Goal: Task Accomplishment & Management: Manage account settings

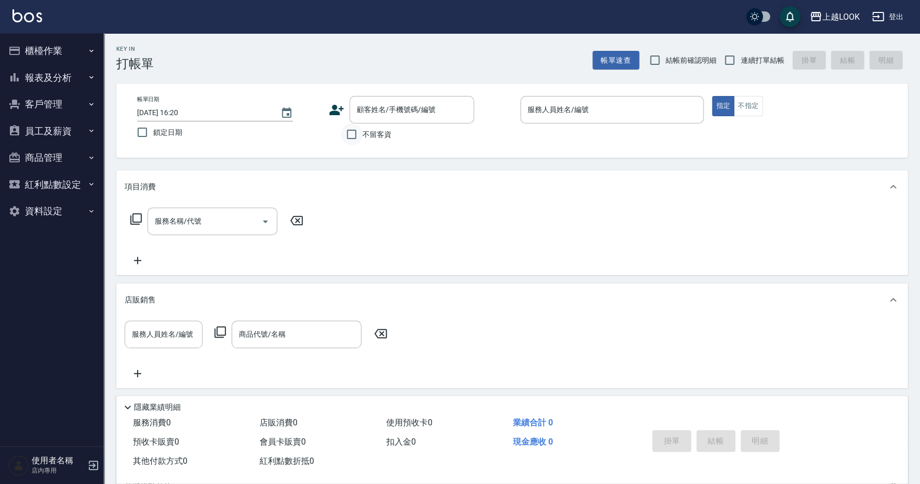
click at [350, 134] on input "不留客資" at bounding box center [351, 135] width 22 height 22
checkbox input "true"
click at [733, 60] on input "連續打單結帳" at bounding box center [729, 60] width 22 height 22
checkbox input "true"
drag, startPoint x: 706, startPoint y: 23, endPoint x: 683, endPoint y: 47, distance: 32.7
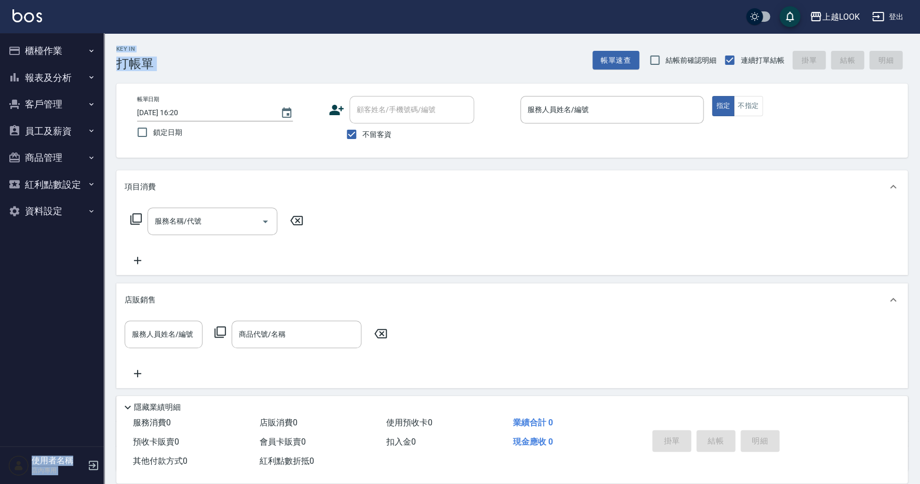
click at [683, 47] on div "上越LOOK 登出 櫃檯作業 打帳單 帳單列表 掛單列表 現金收支登錄 高階收支登錄 每日結帳 報表及分析 報表目錄 店家日報表 互助日報表 互助排行榜 設計…" at bounding box center [460, 283] width 920 height 567
click at [764, 145] on div "帳單日期 [DATE] 16:20 鎖定日期 顧客姓名/手機號碼/編號 顧客姓名/手機號碼/編號 不留客資 服務人員姓名/編號 服務人員姓名/編號 指定 不指定" at bounding box center [511, 121] width 791 height 74
click at [523, 57] on div "Key In 打帳單 帳單速查 結帳前確認明細 連續打單結帳 掛單 結帳 明細" at bounding box center [505, 52] width 803 height 38
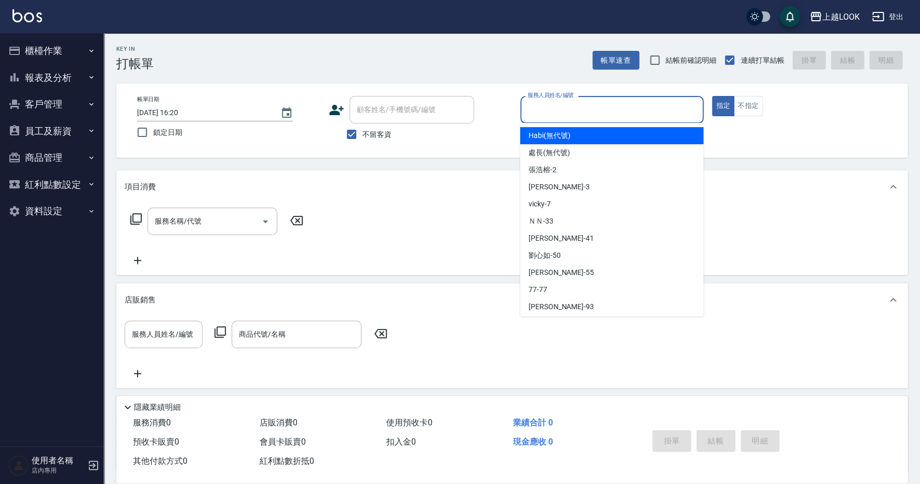
click at [602, 105] on input "服務人員姓名/編號" at bounding box center [612, 110] width 174 height 18
click at [809, 145] on div "帳單日期 [DATE] 16:20 鎖定日期 顧客姓名/手機號碼/編號 顧客姓名/手機號碼/編號 不留客資 服務人員姓名/編號 服務人員姓名/編號 指定 不指定" at bounding box center [511, 121] width 791 height 74
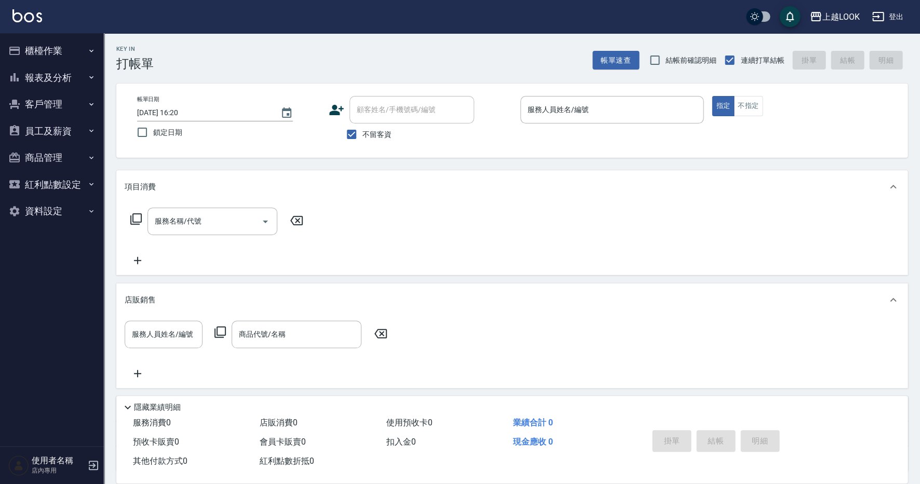
drag, startPoint x: 504, startPoint y: 478, endPoint x: 505, endPoint y: 426, distance: 51.9
click at [503, 448] on div "服務消費 0 店販消費 0 使用預收卡 0 業績合計 0 預收卡販賣 0 會員卡販賣 0 扣入金 0 現金應收 0 其他付款方式 0 紅利點數折抵 0 掛單 …" at bounding box center [511, 449] width 791 height 70
drag, startPoint x: 859, startPoint y: 198, endPoint x: 630, endPoint y: 191, distance: 228.4
click at [630, 191] on div "項目消費" at bounding box center [511, 186] width 791 height 33
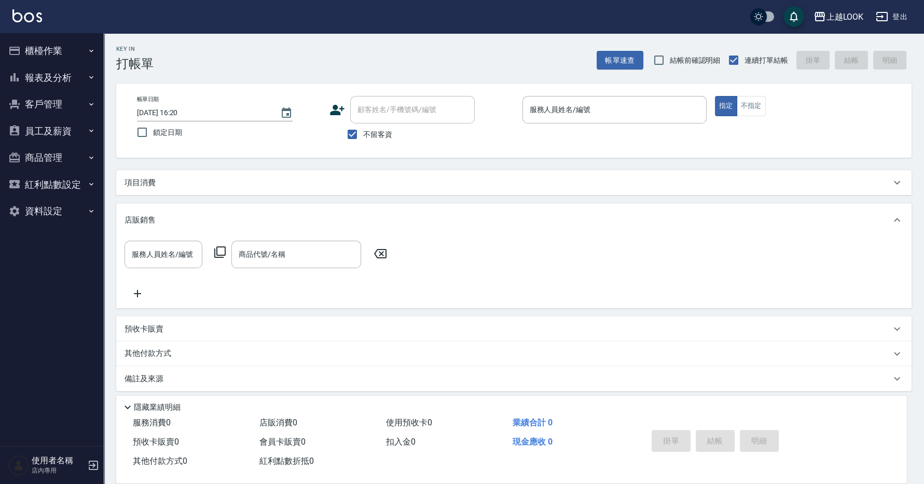
drag, startPoint x: 921, startPoint y: 162, endPoint x: 915, endPoint y: 162, distance: 6.2
click at [912, 162] on div "Key In 打帳單 帳單速查 結帳前確認明細 連續打單結帳 掛單 結帳 明細 帳單日期 [DATE] 16:20 鎖定日期 顧客姓名/手機號碼/編號 顧客姓…" at bounding box center [514, 260] width 820 height 454
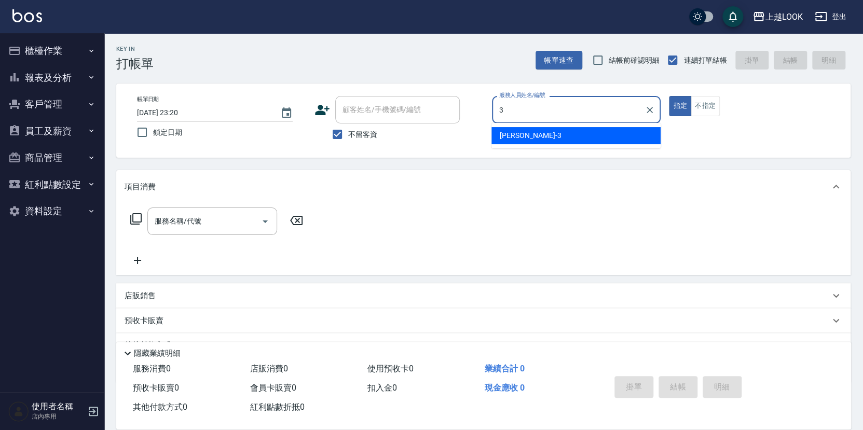
type input "[PERSON_NAME]-3"
type button "true"
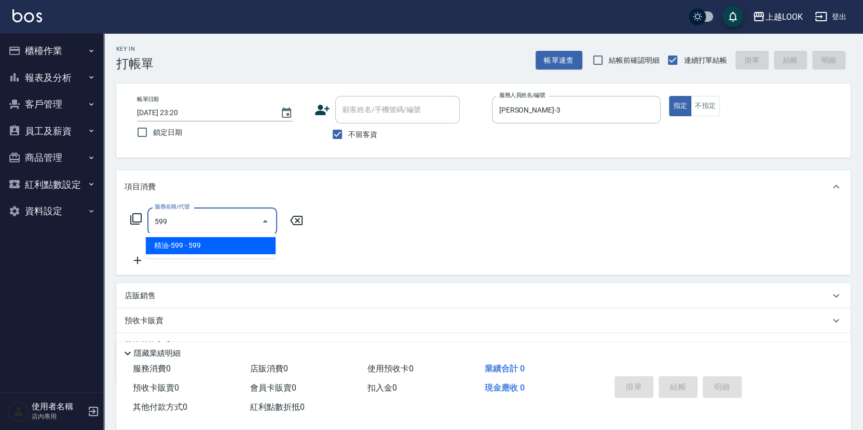
type input "精油-599(0599)"
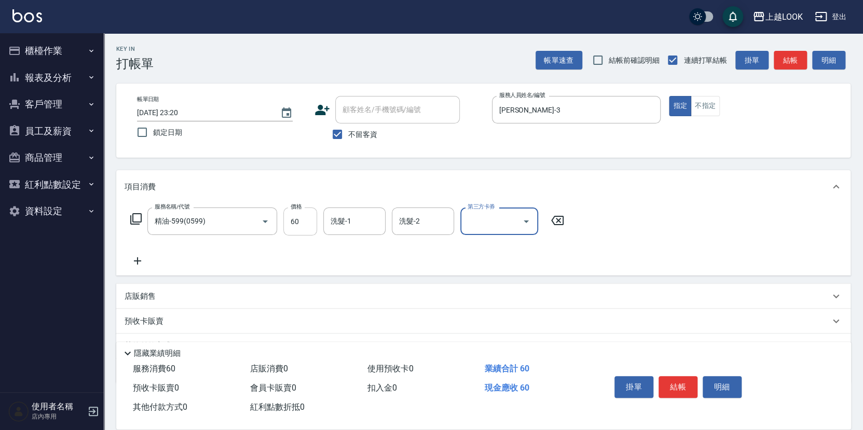
click at [310, 227] on input "60" at bounding box center [300, 222] width 34 height 28
type input "600"
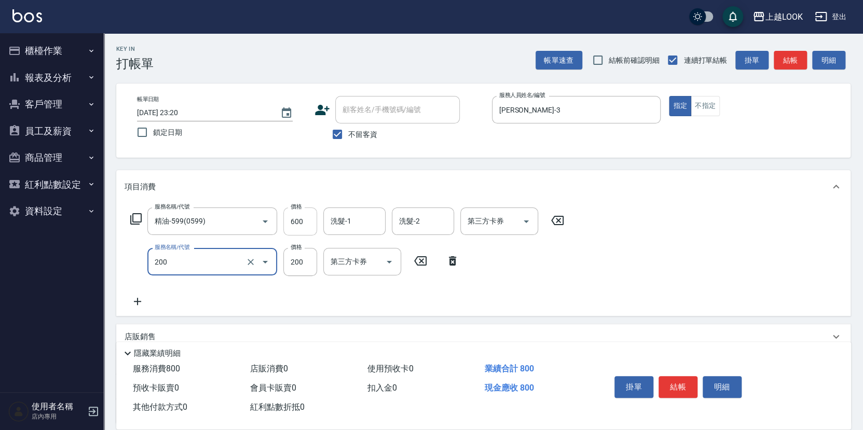
type input "剪髮(200)"
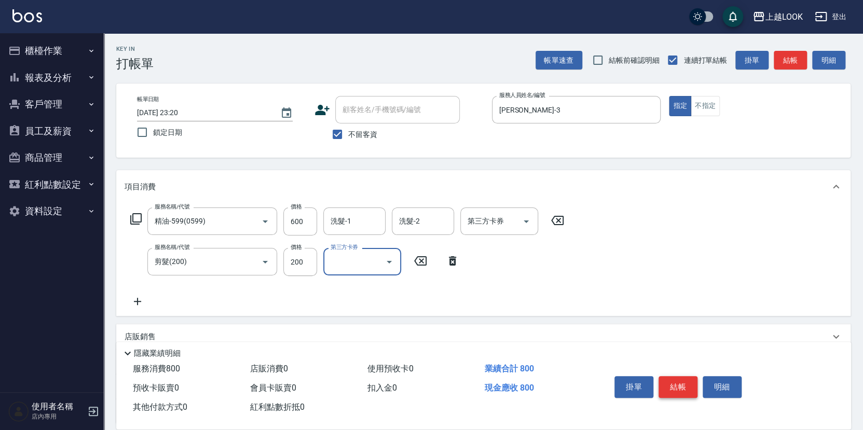
click at [692, 380] on button "結帳" at bounding box center [677, 387] width 39 height 22
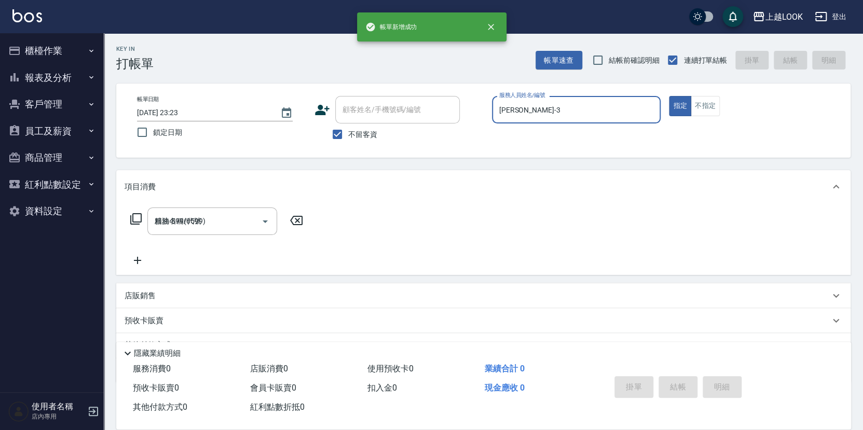
type input "[DATE] 23:23"
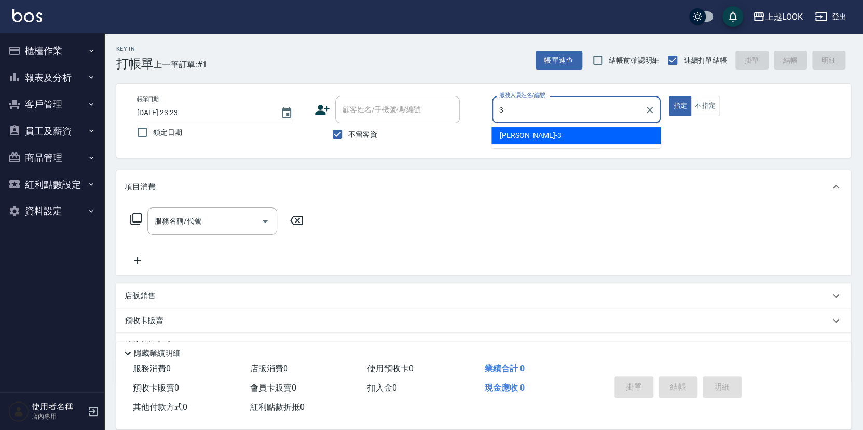
type input "[PERSON_NAME]-3"
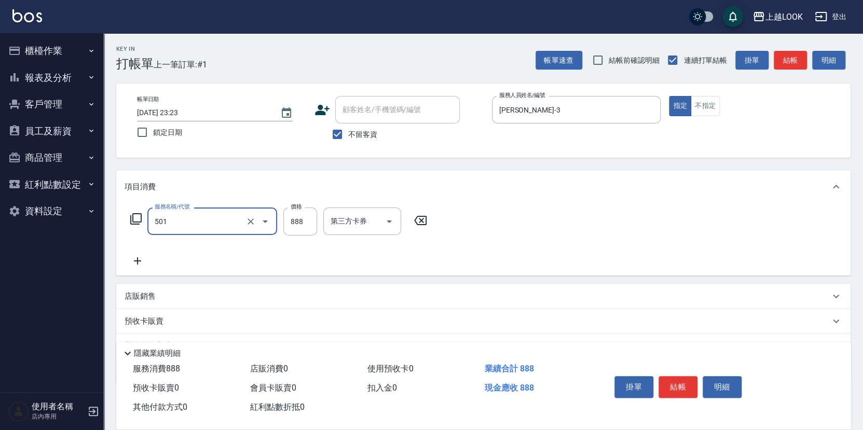
type input "一般染髮(改金額)(501)"
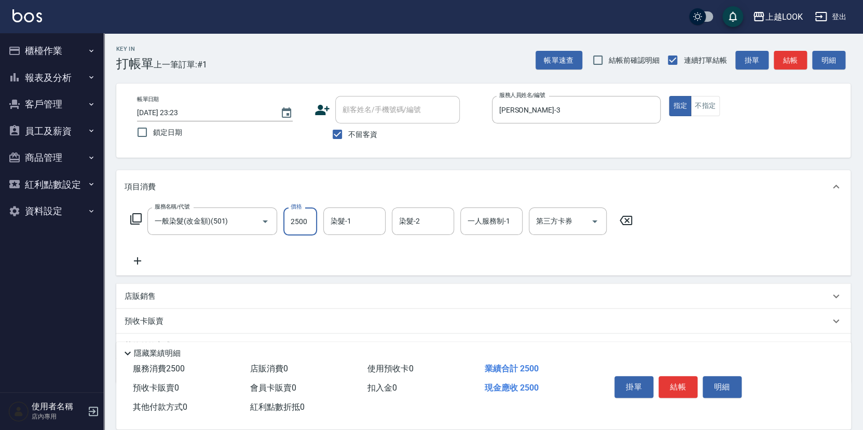
type input "2500"
click at [133, 220] on icon at bounding box center [136, 219] width 12 height 12
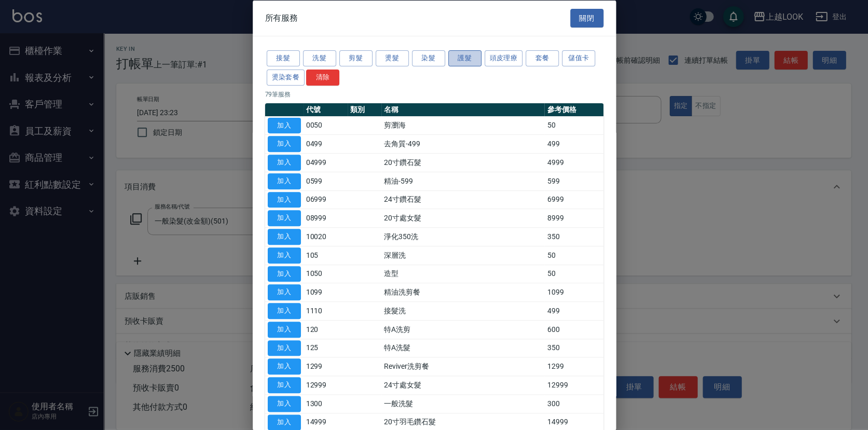
click at [463, 54] on button "護髮" at bounding box center [464, 58] width 33 height 16
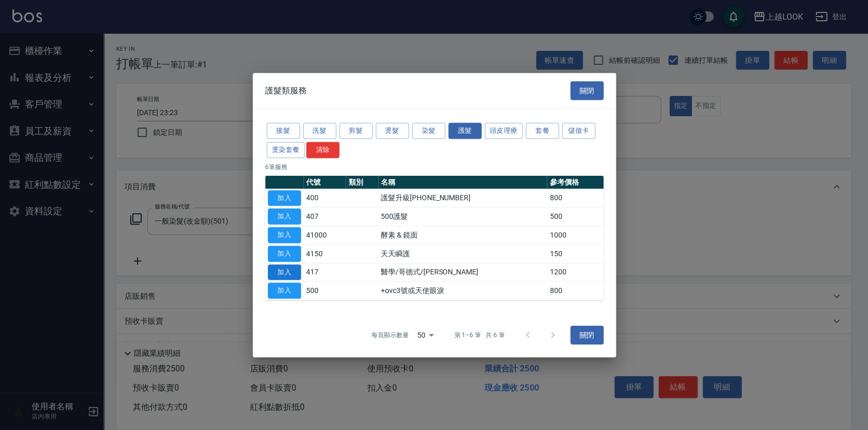
click at [283, 273] on button "加入" at bounding box center [284, 272] width 33 height 16
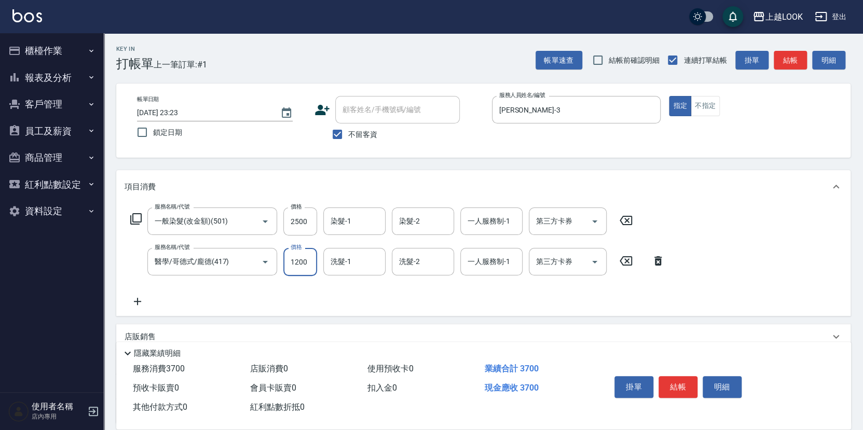
click at [312, 263] on input "1200" at bounding box center [300, 262] width 34 height 28
type input "1000"
click at [675, 389] on button "結帳" at bounding box center [677, 387] width 39 height 22
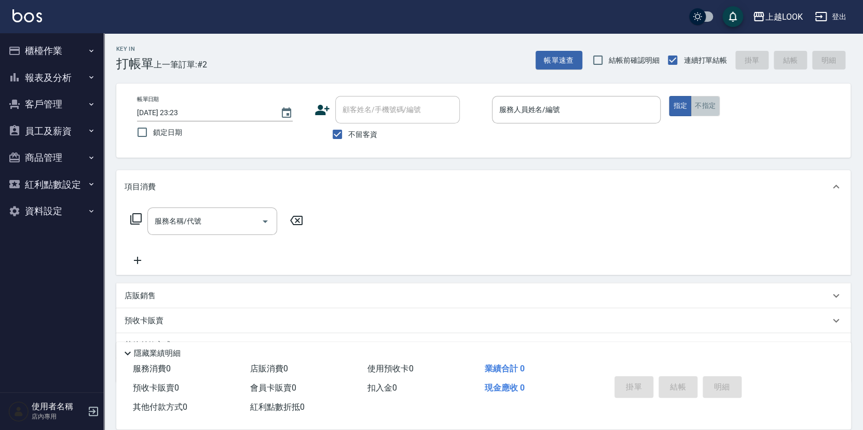
click at [709, 101] on button "不指定" at bounding box center [705, 106] width 29 height 20
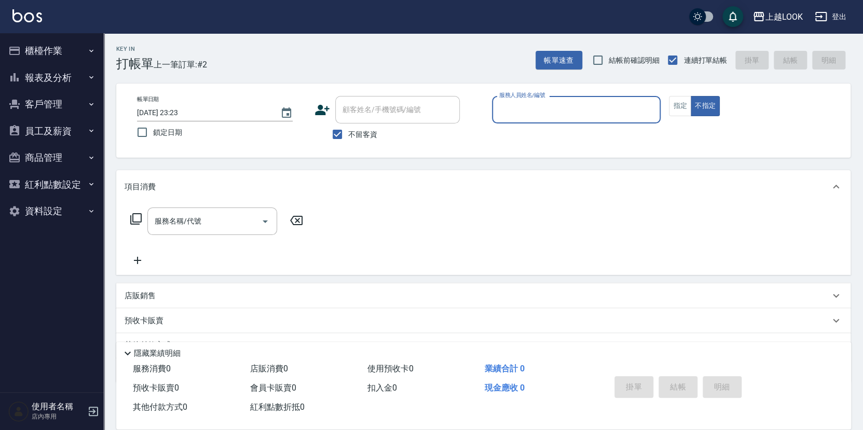
click at [636, 102] on input "服務人員姓名/編號" at bounding box center [577, 110] width 160 height 18
type input "[PERSON_NAME]-2"
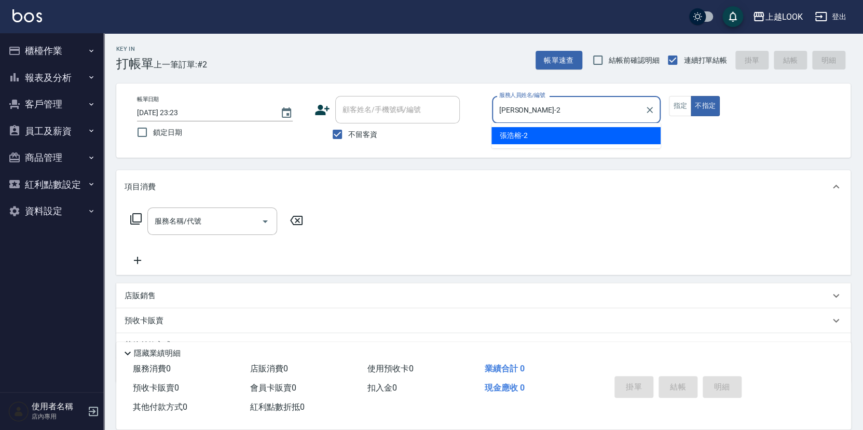
type button "false"
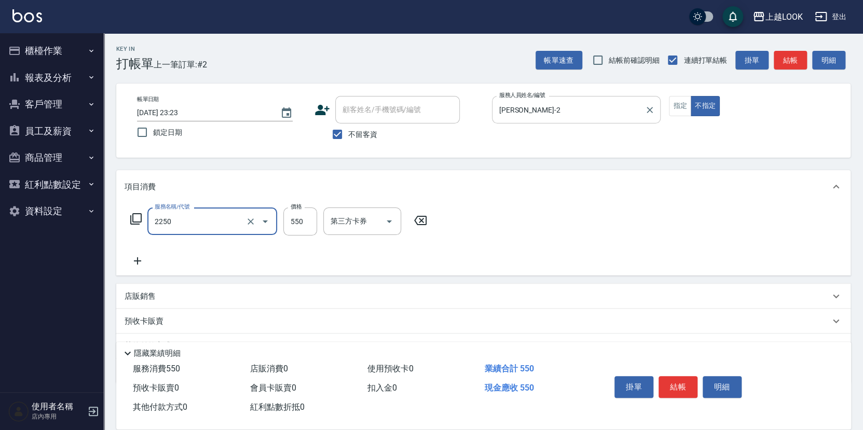
type input "B剪髮套餐(2250)"
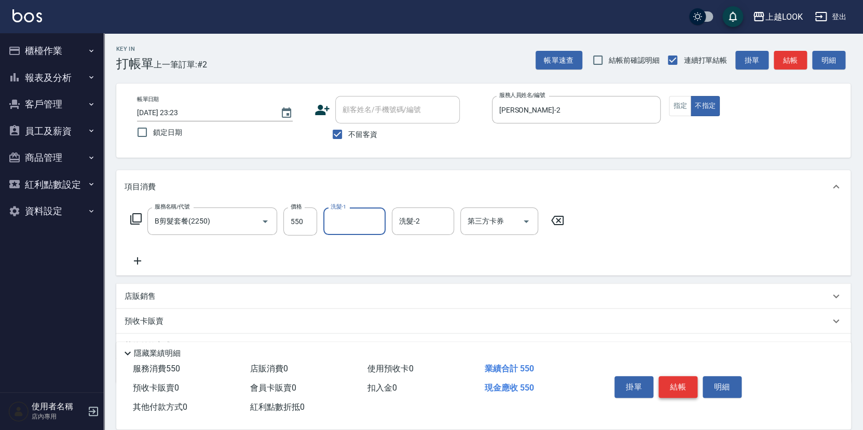
click at [678, 384] on button "結帳" at bounding box center [677, 387] width 39 height 22
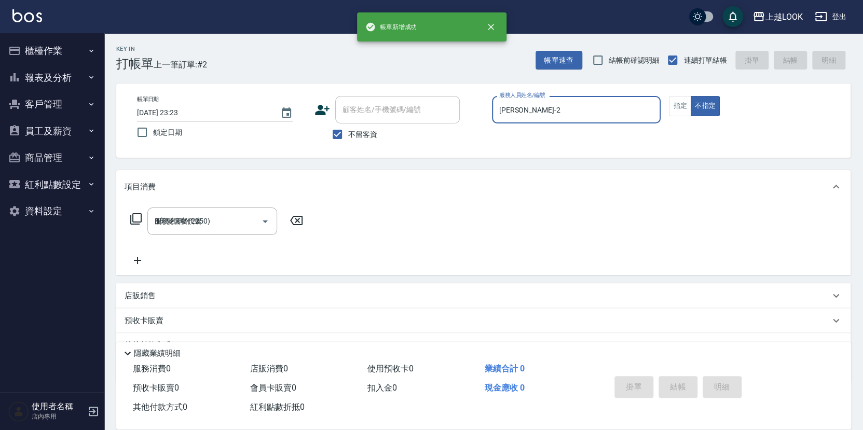
type input "[DATE] 23:24"
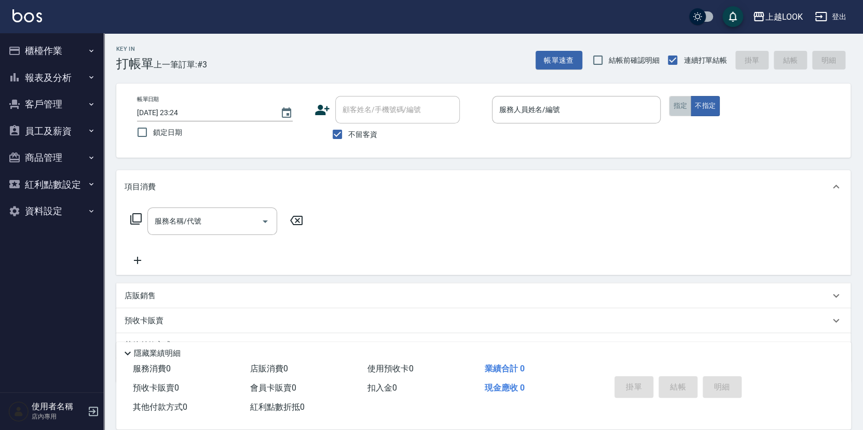
click at [685, 106] on button "指定" at bounding box center [680, 106] width 22 height 20
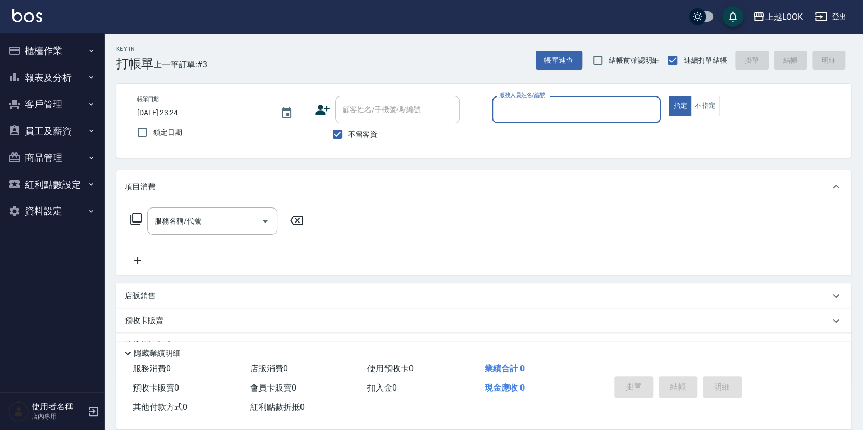
click at [640, 108] on input "服務人員姓名/編號" at bounding box center [577, 110] width 160 height 18
type input "[PERSON_NAME]-2"
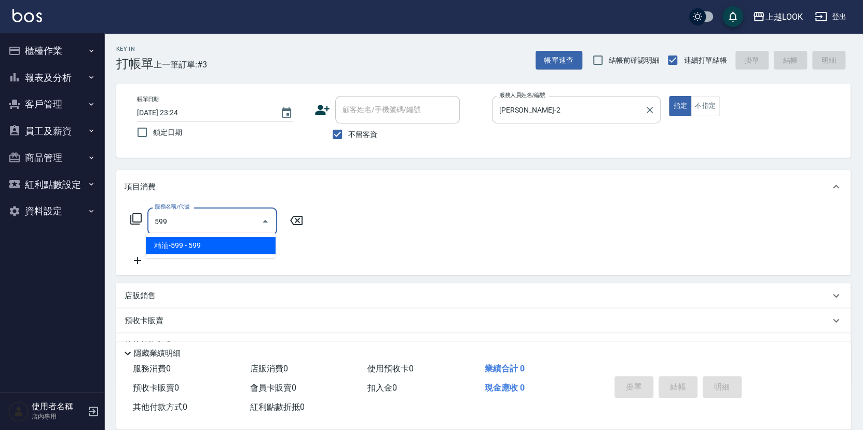
type input "精油-599(0599)"
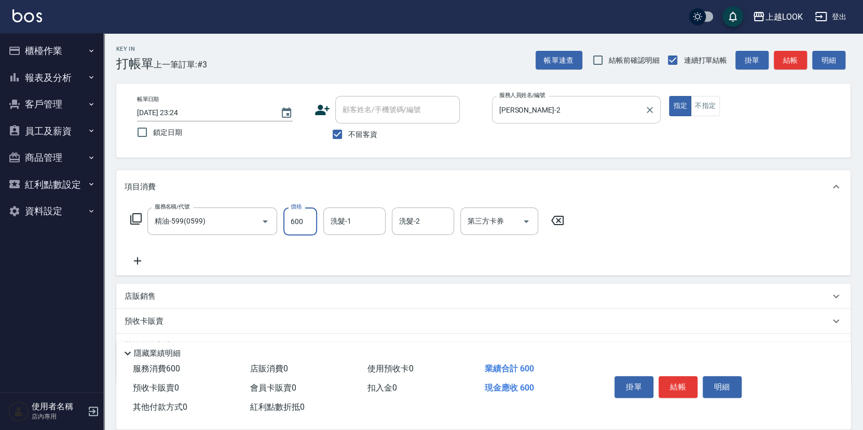
type input "600"
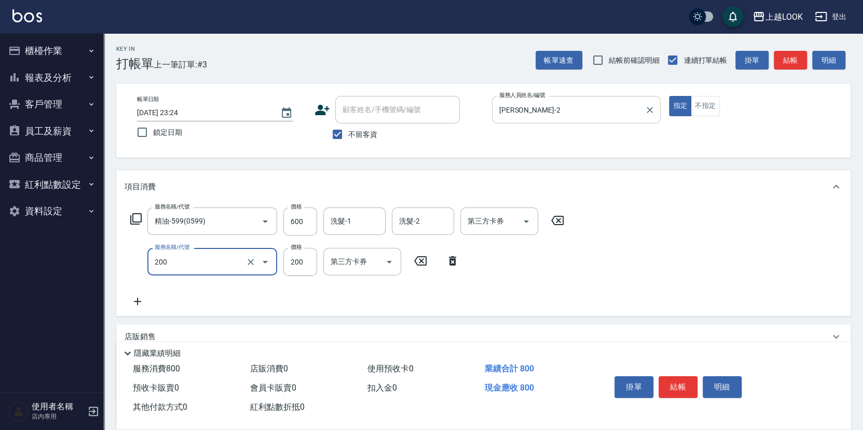
type input "剪髮(200)"
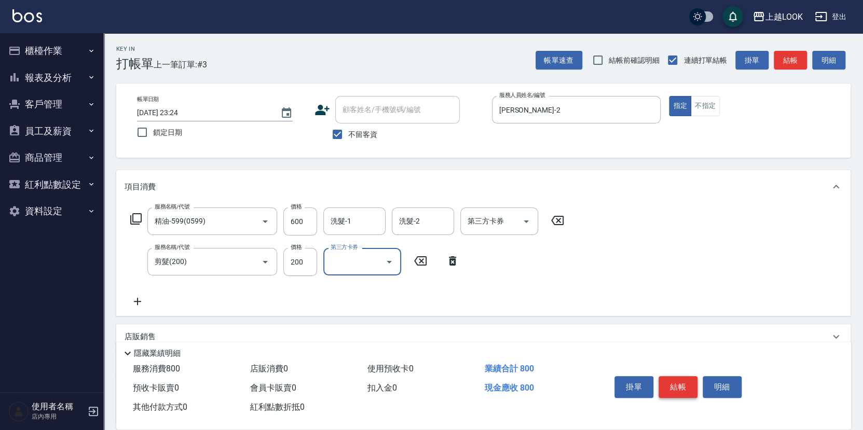
click at [687, 381] on button "結帳" at bounding box center [677, 387] width 39 height 22
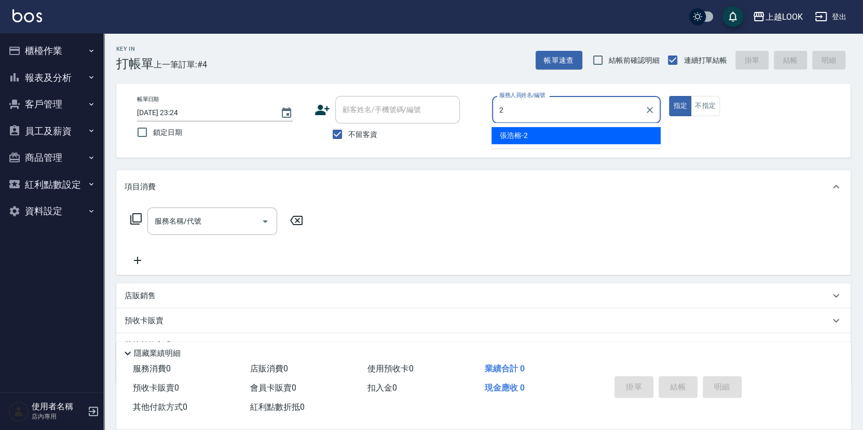
type input "[PERSON_NAME]-2"
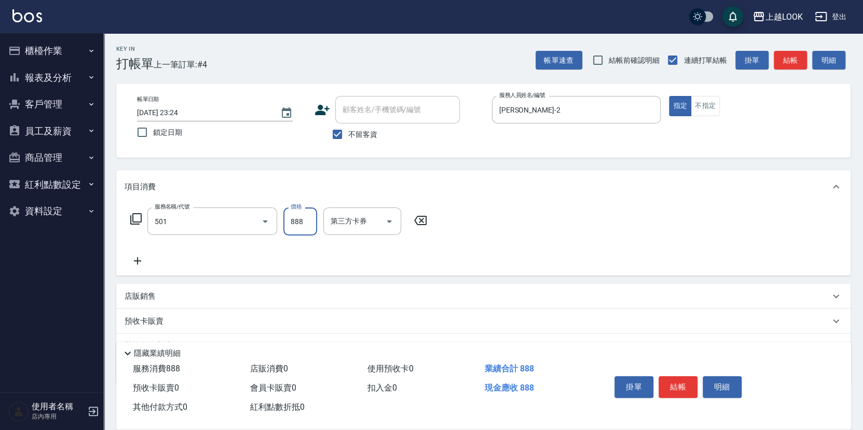
type input "一般染髮(改金額)(501)"
type input "2000"
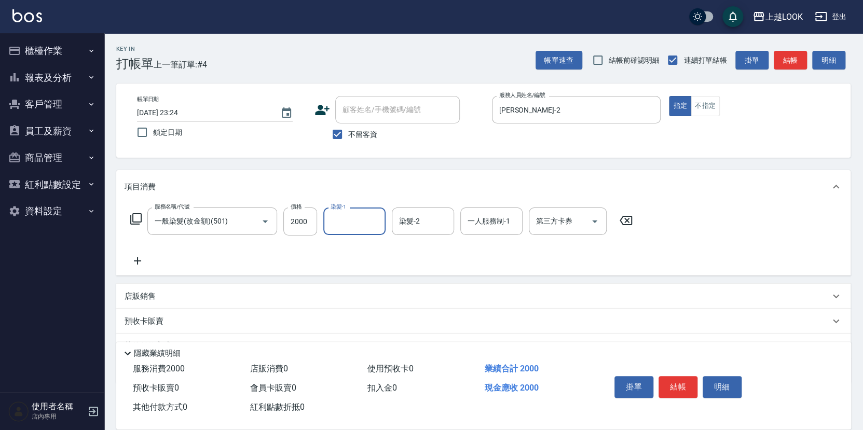
click at [136, 214] on icon at bounding box center [136, 219] width 12 height 12
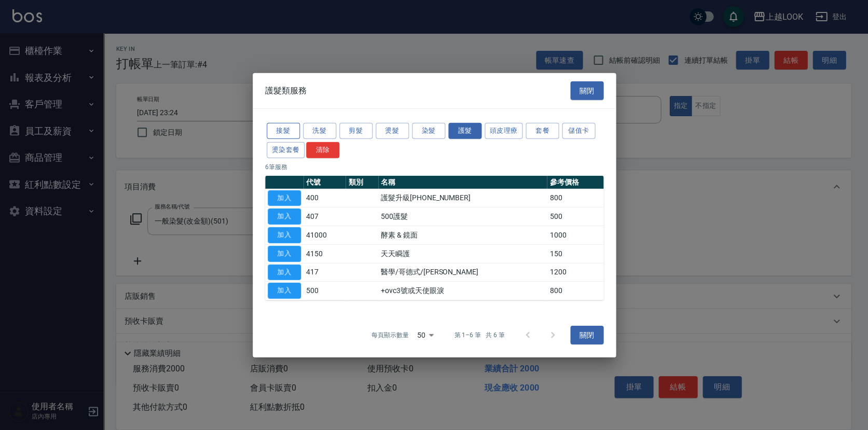
click at [289, 132] on button "接髮" at bounding box center [283, 131] width 33 height 16
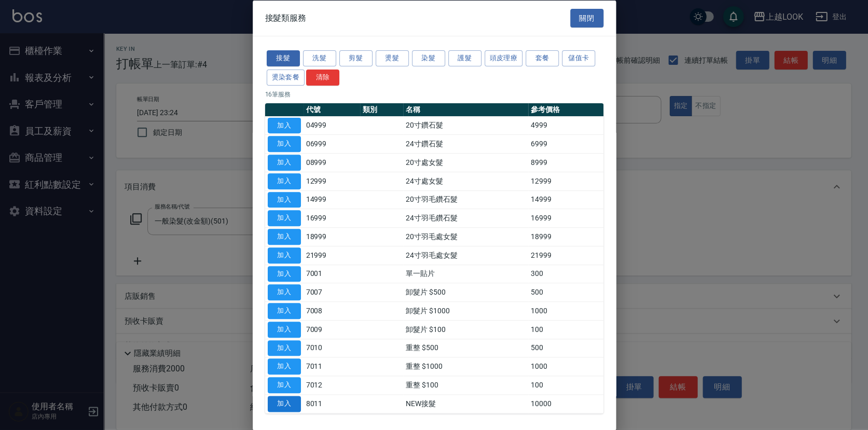
click at [294, 400] on button "加入" at bounding box center [284, 403] width 33 height 16
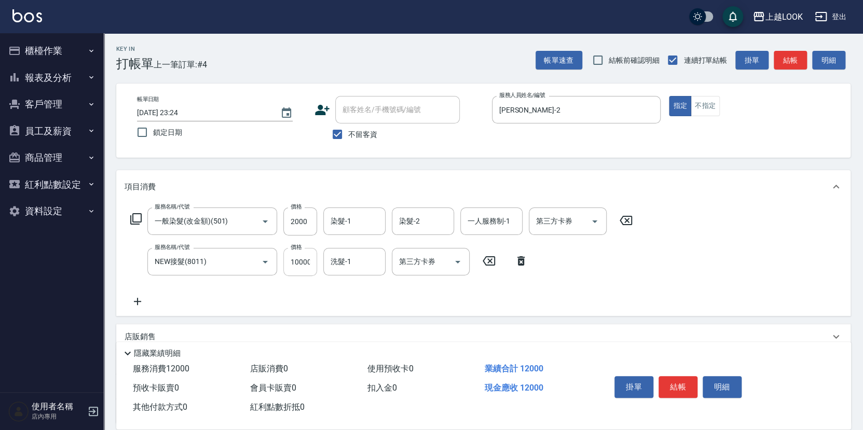
click at [311, 263] on input "10000" at bounding box center [300, 262] width 34 height 28
type input "1800"
type input "[PERSON_NAME]-2"
click at [131, 217] on icon at bounding box center [136, 219] width 12 height 12
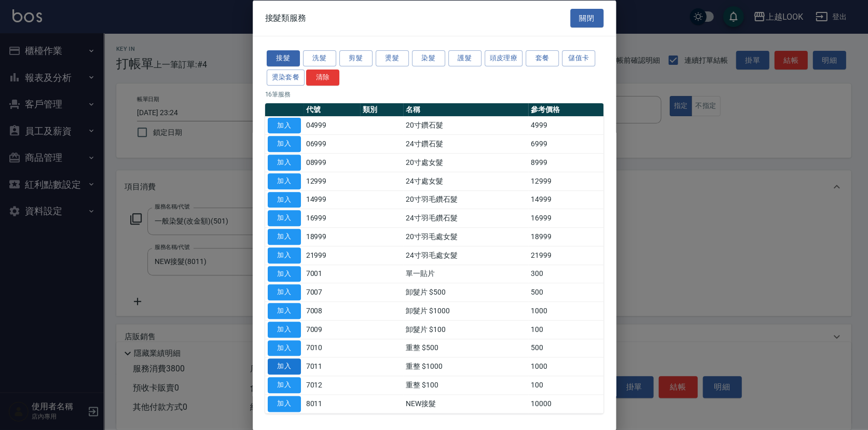
click at [292, 359] on button "加入" at bounding box center [284, 367] width 33 height 16
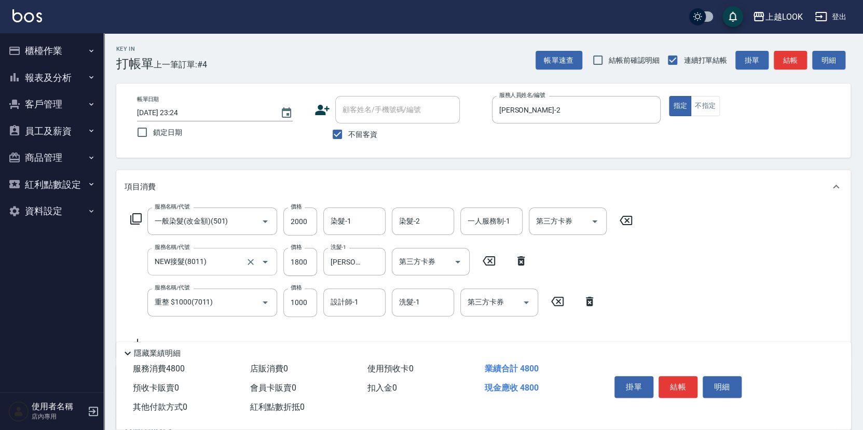
scroll to position [73, 0]
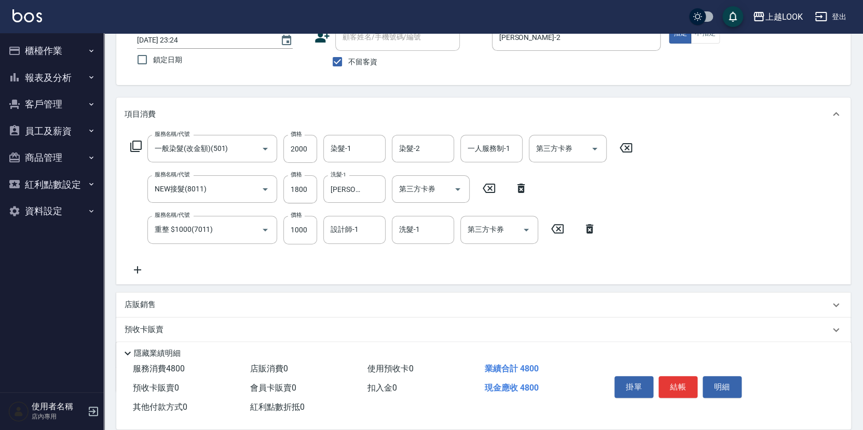
click at [135, 268] on icon at bounding box center [138, 270] width 26 height 12
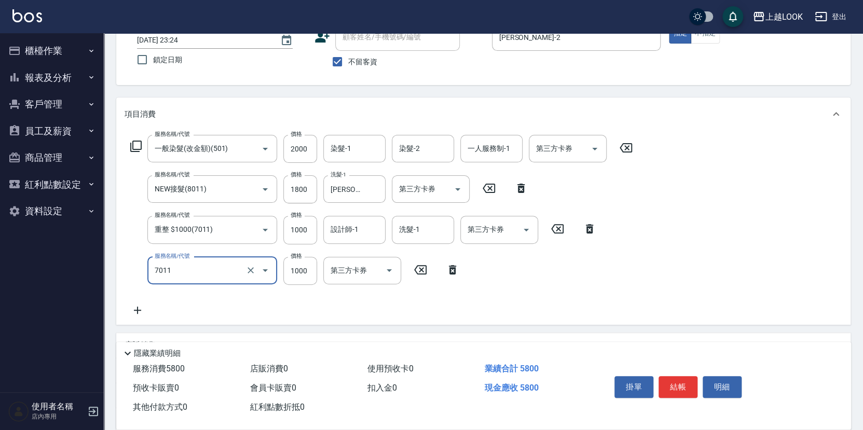
type input "重整 $1000(7011)"
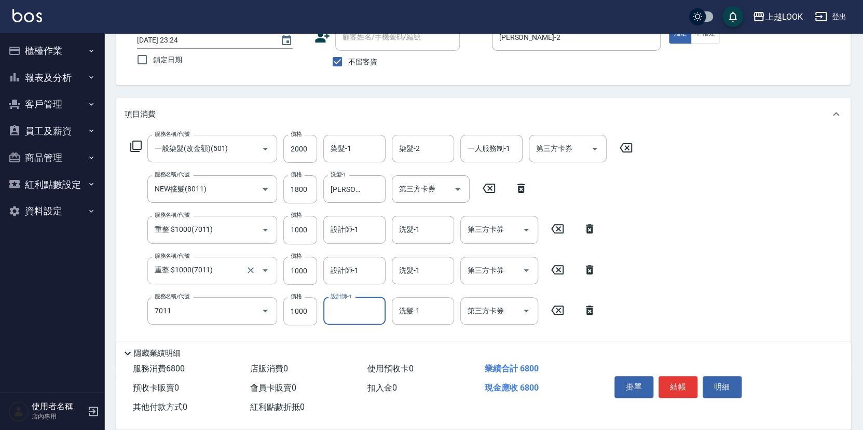
type input "重整 $1000(7011)"
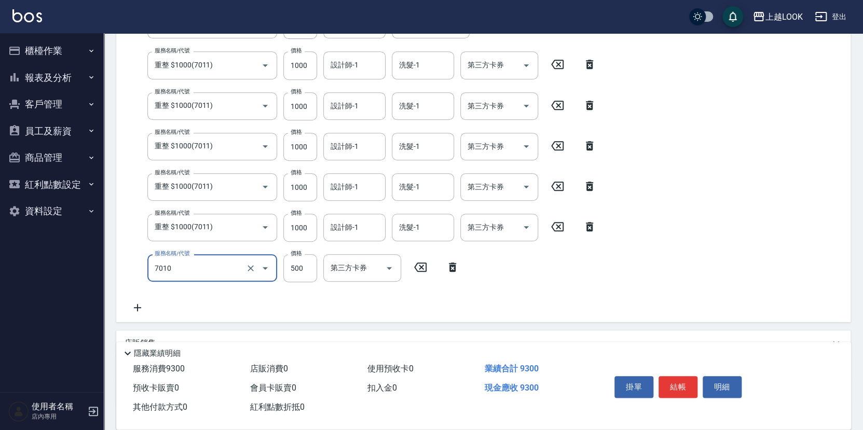
type input "重整 $500(7010)"
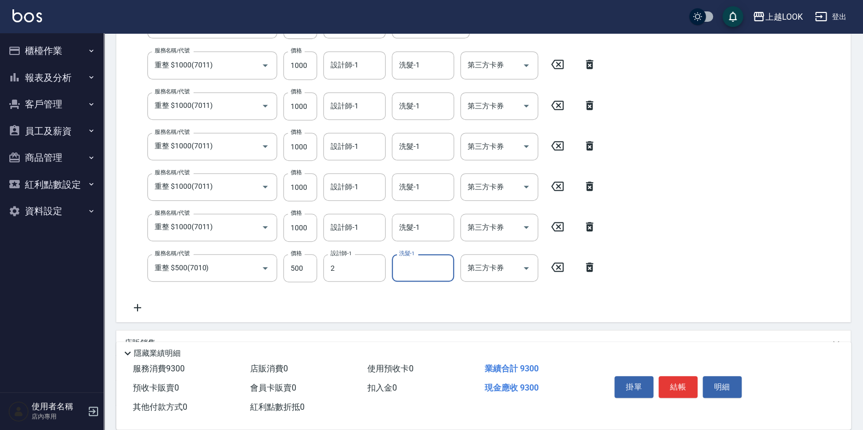
type input "[PERSON_NAME]-2"
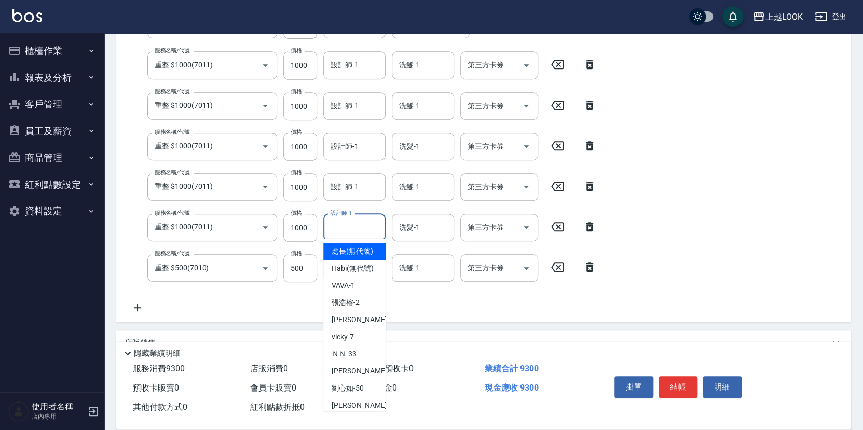
click at [358, 223] on div "設計師-1 設計師-1" at bounding box center [354, 228] width 62 height 28
type input "[PERSON_NAME]-2"
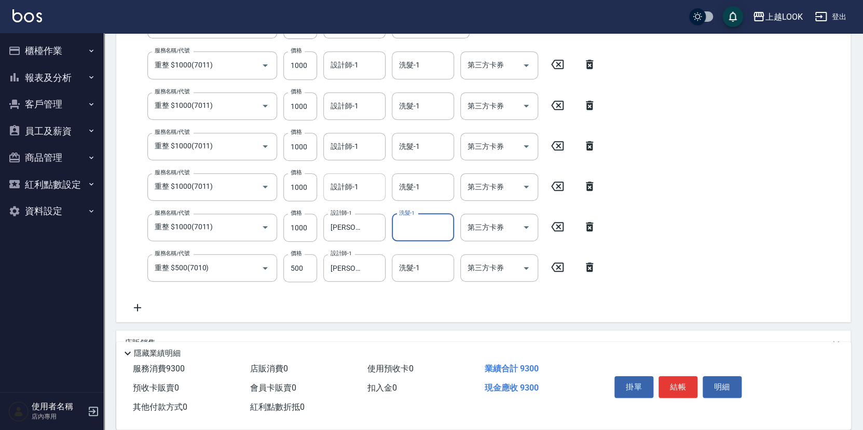
click at [344, 184] on div "設計師-1 設計師-1" at bounding box center [354, 187] width 62 height 28
type input "[PERSON_NAME]-2"
click at [342, 141] on div "設計師-1 設計師-1" at bounding box center [354, 147] width 62 height 28
type input "[PERSON_NAME]-2"
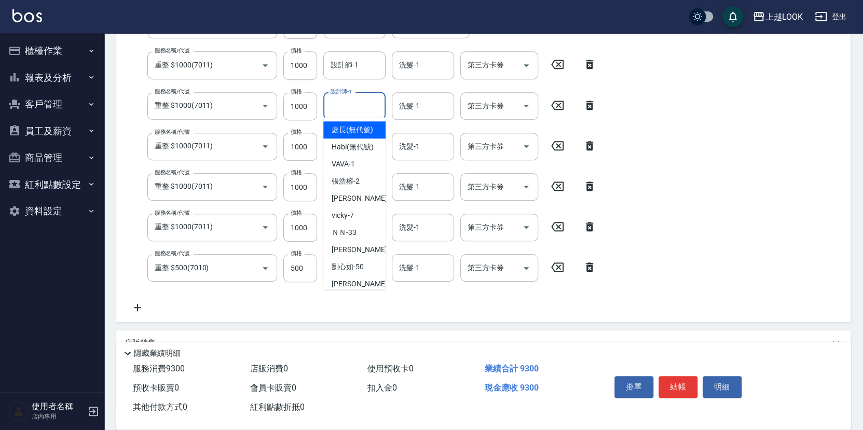
click at [339, 101] on div "設計師-1 設計師-1" at bounding box center [354, 106] width 62 height 28
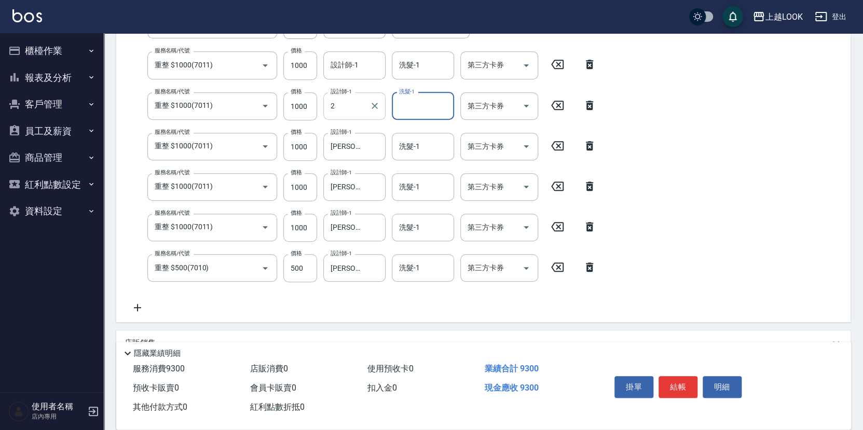
type input "[PERSON_NAME]-2"
click at [354, 65] on div "設計師-1 設計師-1" at bounding box center [354, 65] width 62 height 28
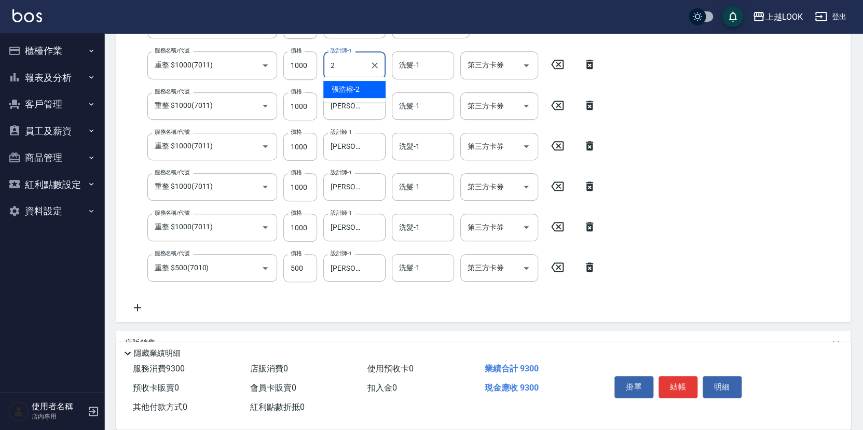
type input "[PERSON_NAME]-2"
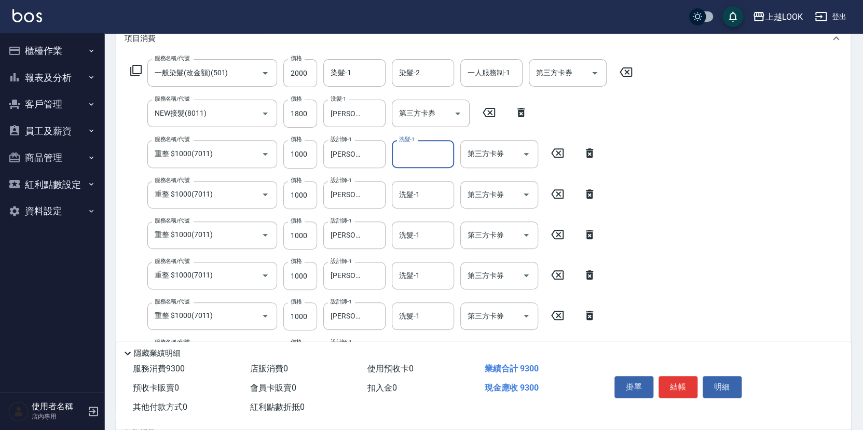
scroll to position [147, 0]
click at [682, 380] on button "結帳" at bounding box center [677, 387] width 39 height 22
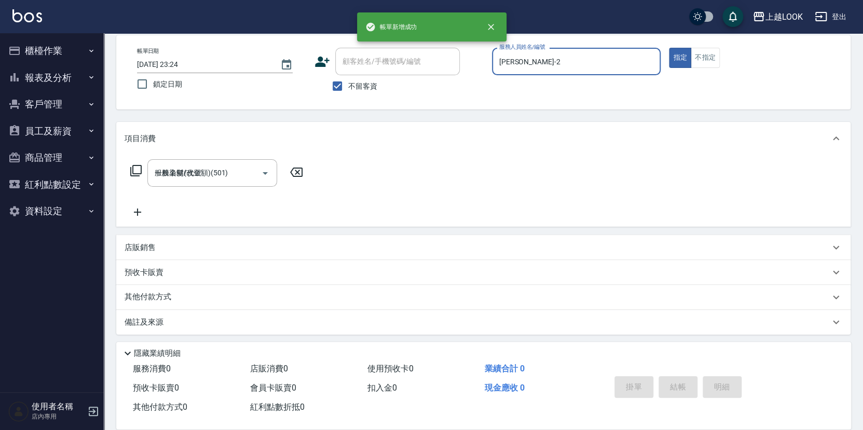
type input "[DATE] 23:25"
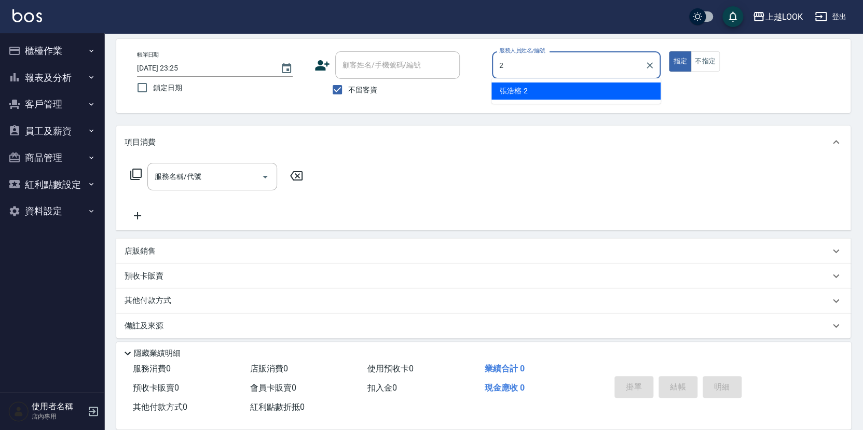
type input "[PERSON_NAME]-2"
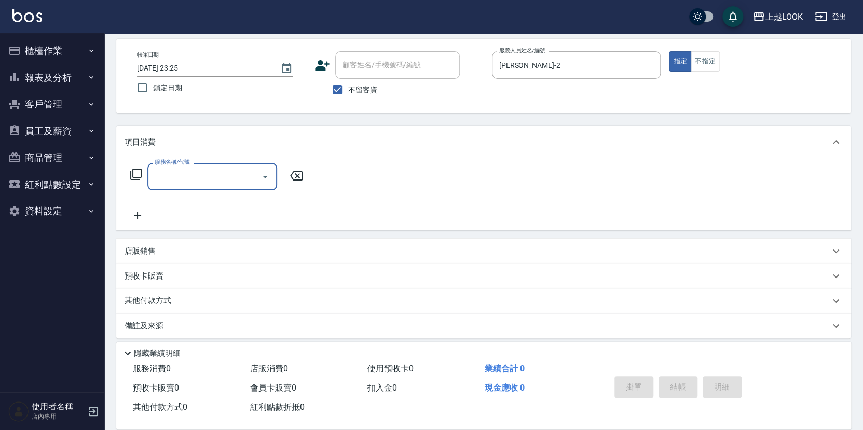
click at [139, 170] on icon at bounding box center [136, 174] width 12 height 12
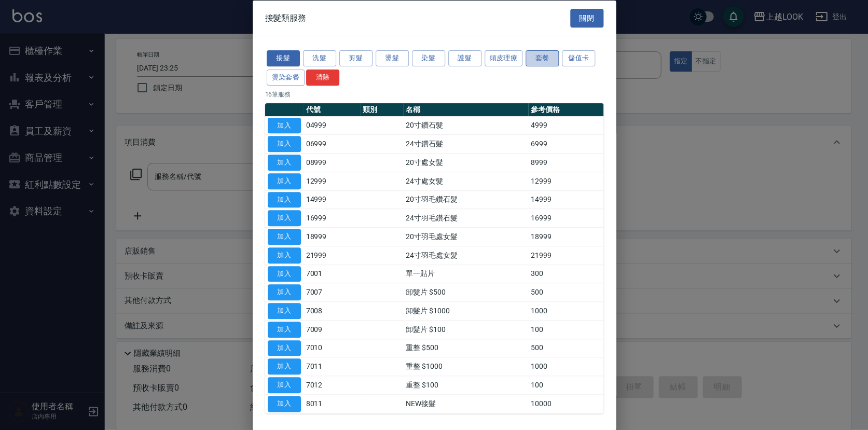
click at [547, 59] on button "套餐" at bounding box center [542, 58] width 33 height 16
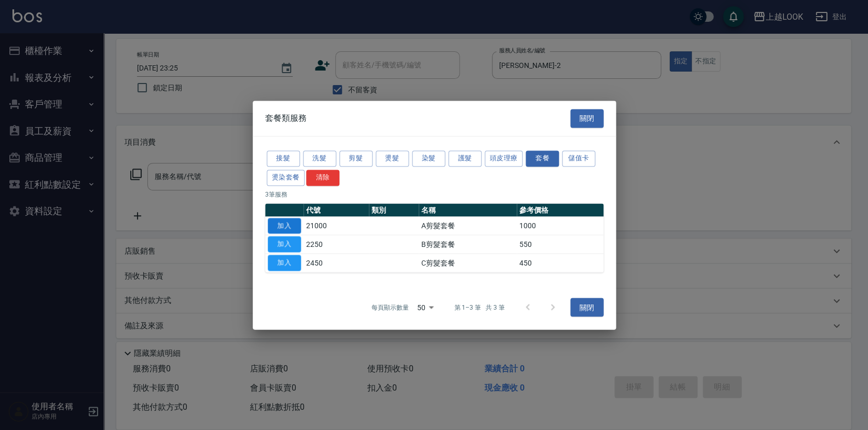
click at [285, 225] on button "加入" at bounding box center [284, 226] width 33 height 16
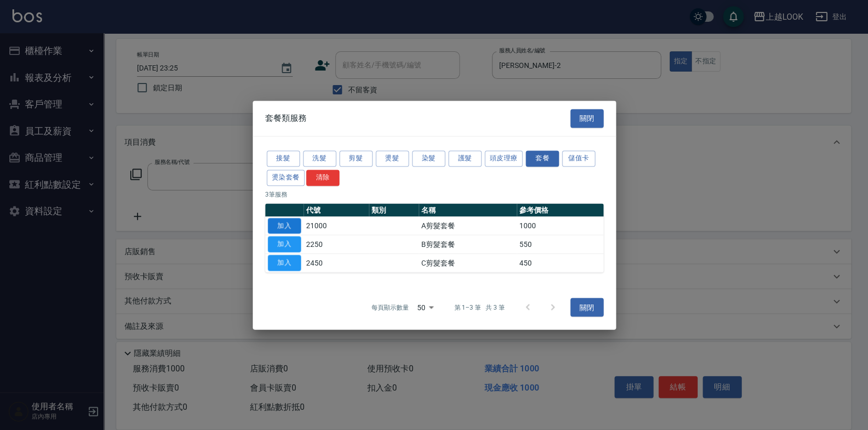
type input "A剪髮套餐(21000)"
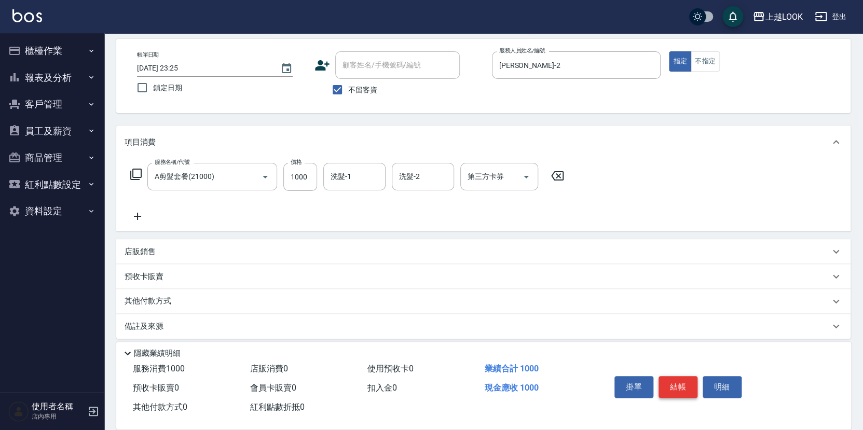
click at [687, 383] on button "結帳" at bounding box center [677, 387] width 39 height 22
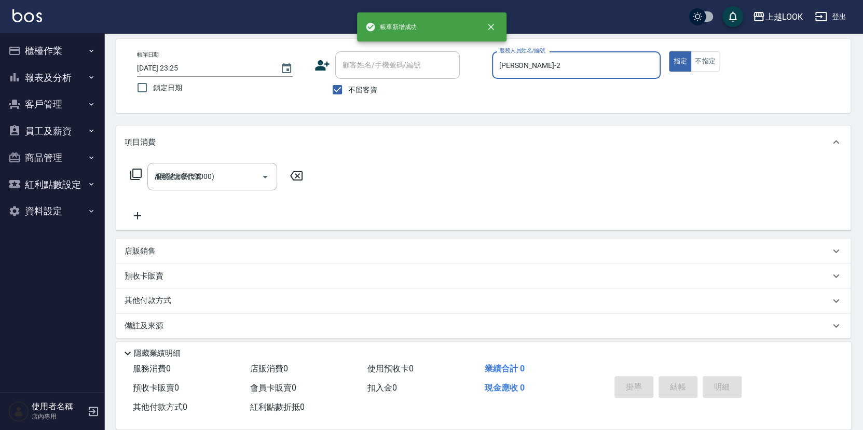
type input "[DATE] 23:26"
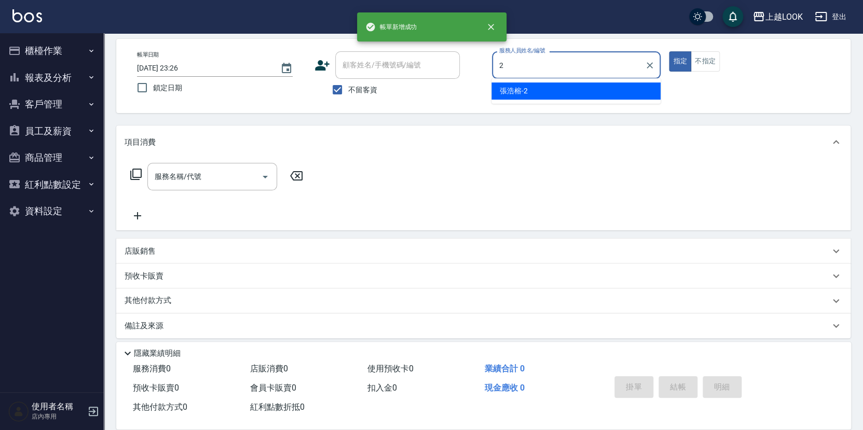
type input "[PERSON_NAME]-2"
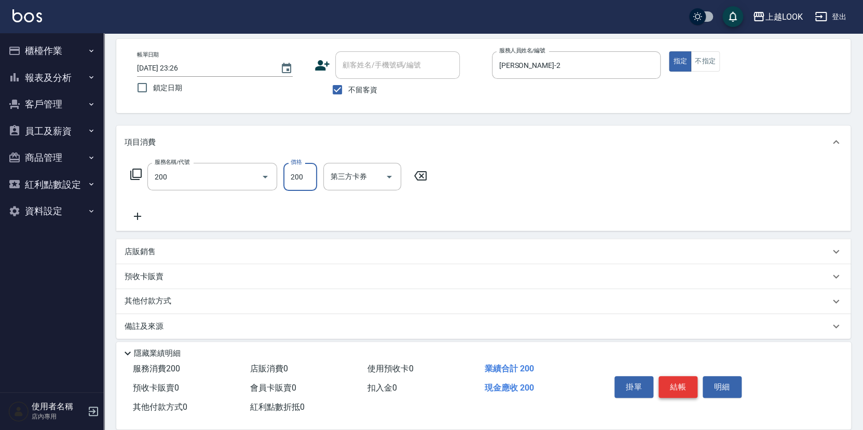
type input "剪髮(200)"
type input "400"
click at [667, 387] on button "結帳" at bounding box center [677, 387] width 39 height 22
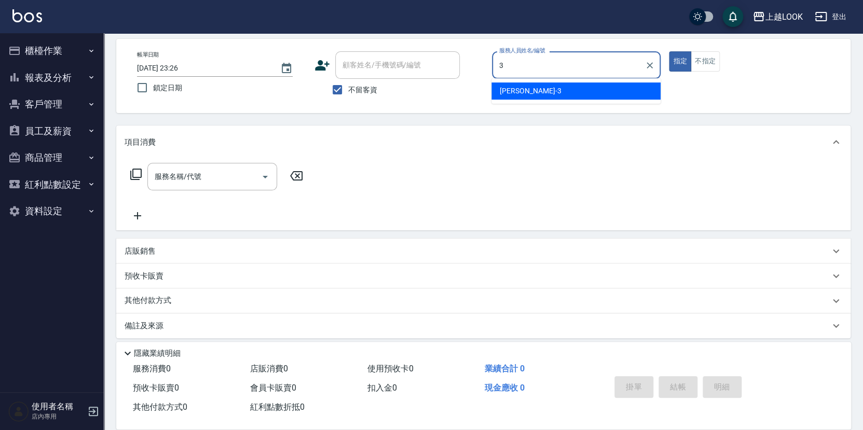
type input "[PERSON_NAME]-3"
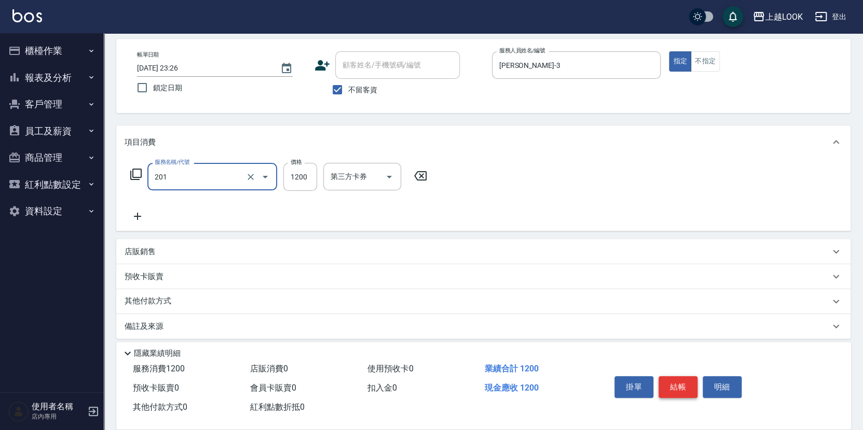
type input "一般燙(改金額)(201)"
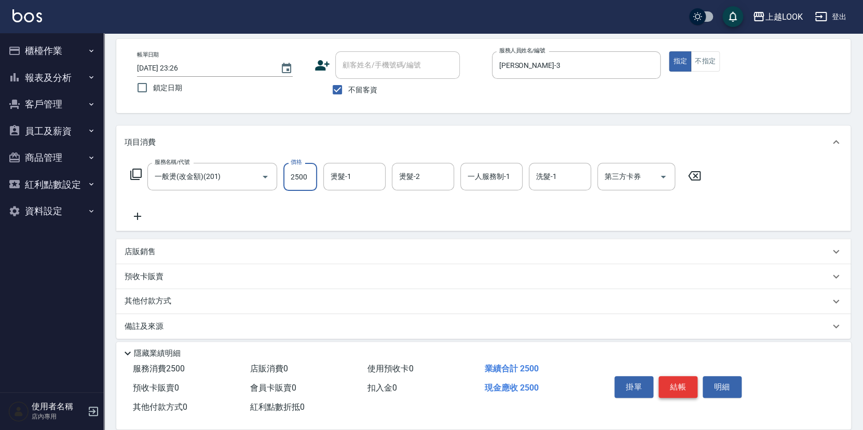
type input "2500"
click at [670, 384] on button "結帳" at bounding box center [677, 387] width 39 height 22
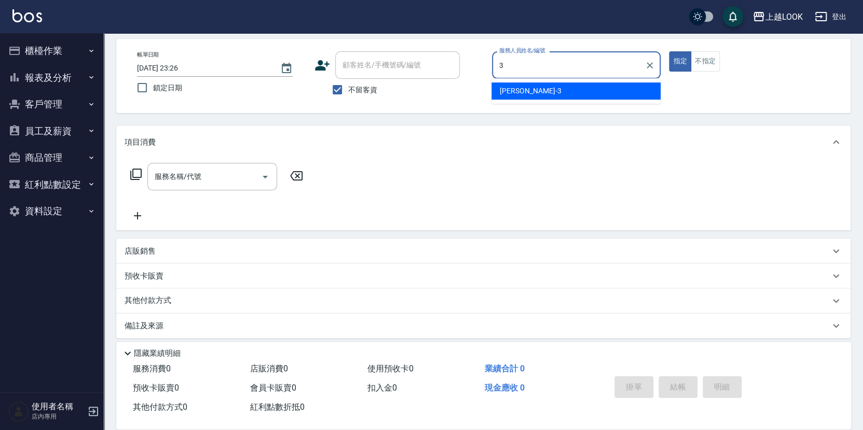
type input "[PERSON_NAME]-3"
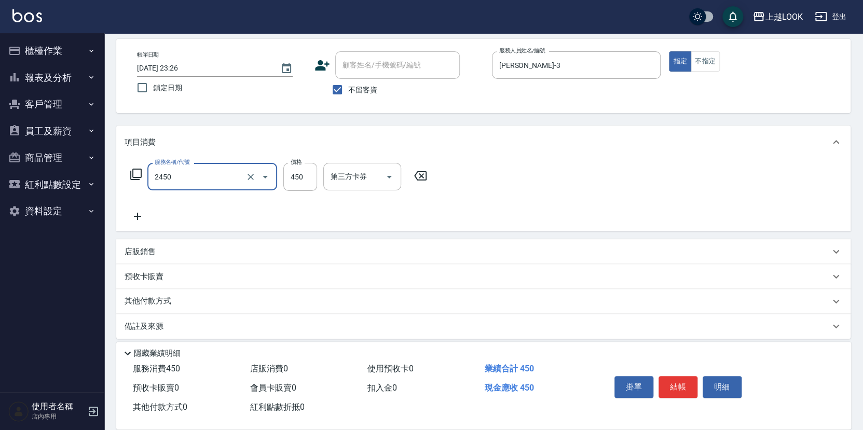
type input "C剪髮套餐(2450)"
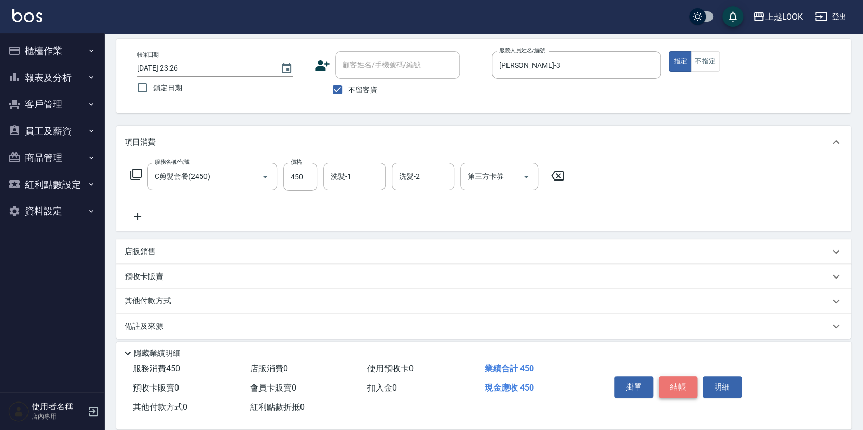
click at [677, 383] on button "結帳" at bounding box center [677, 387] width 39 height 22
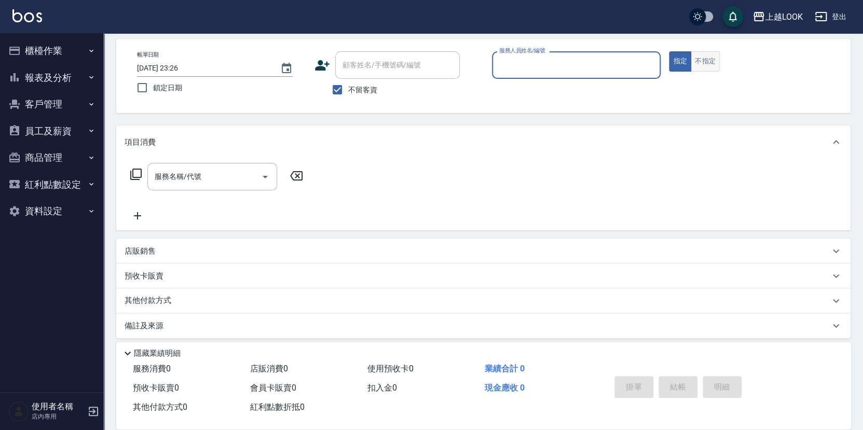
click at [710, 64] on button "不指定" at bounding box center [705, 61] width 29 height 20
click at [614, 75] on div "服務人員姓名/編號" at bounding box center [576, 65] width 169 height 28
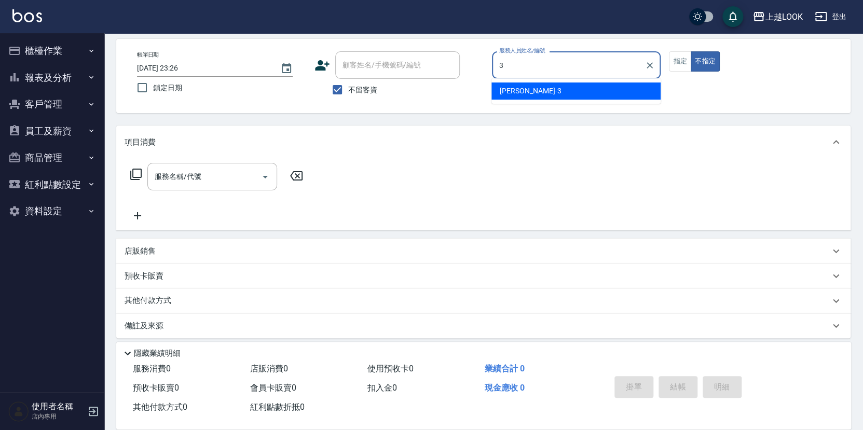
type input "[PERSON_NAME]-3"
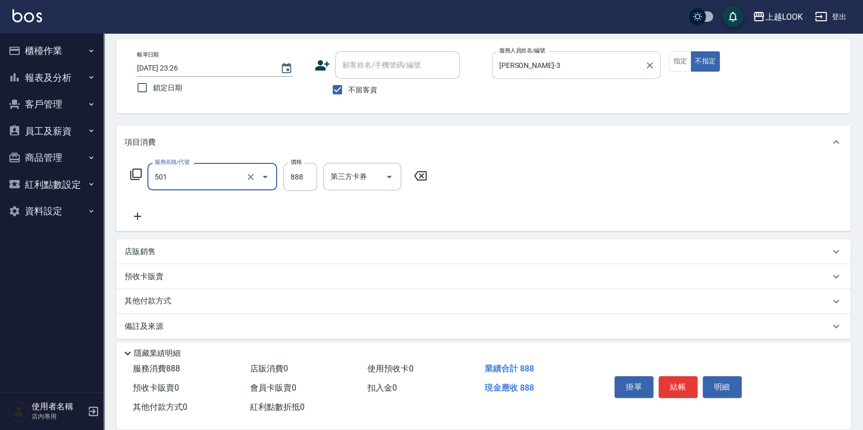
type input "一般染髮(改金額)(501)"
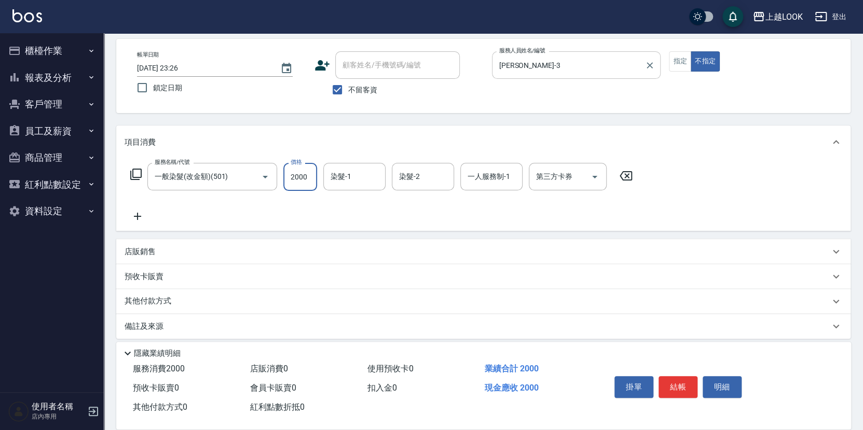
type input "2000"
click at [132, 173] on icon at bounding box center [135, 174] width 11 height 11
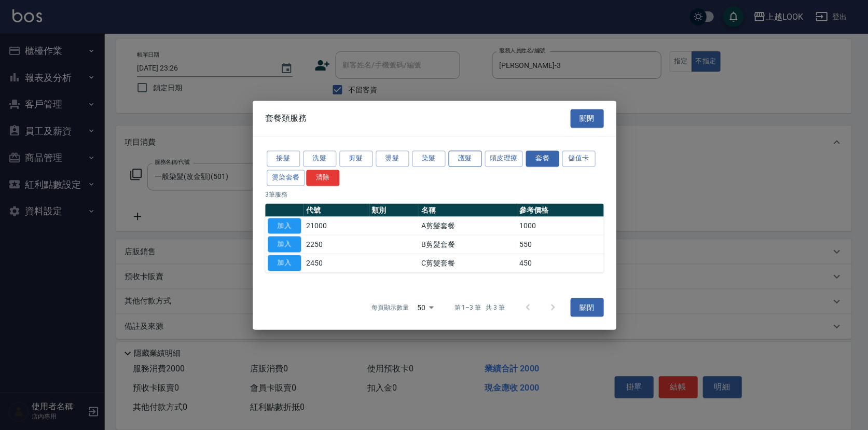
click at [457, 157] on button "護髮" at bounding box center [464, 158] width 33 height 16
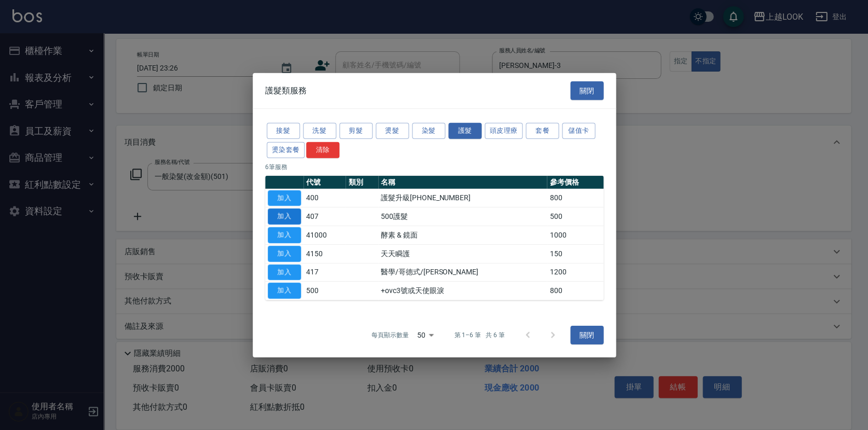
click at [296, 213] on button "加入" at bounding box center [284, 217] width 33 height 16
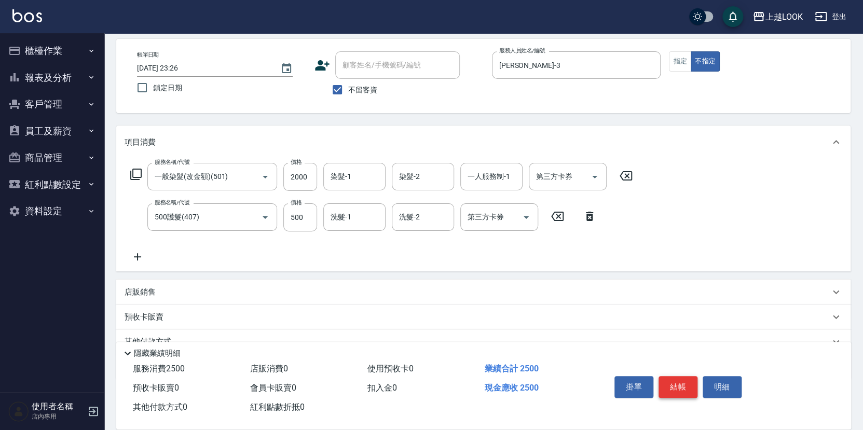
click at [682, 384] on button "結帳" at bounding box center [677, 387] width 39 height 22
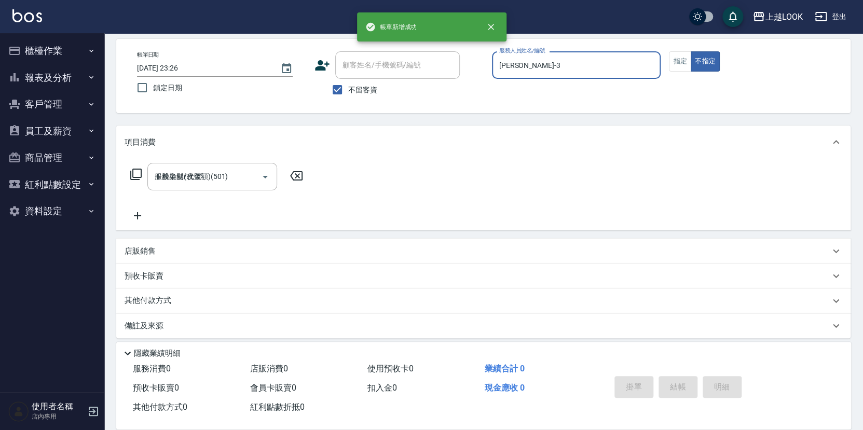
type input "[DATE] 23:27"
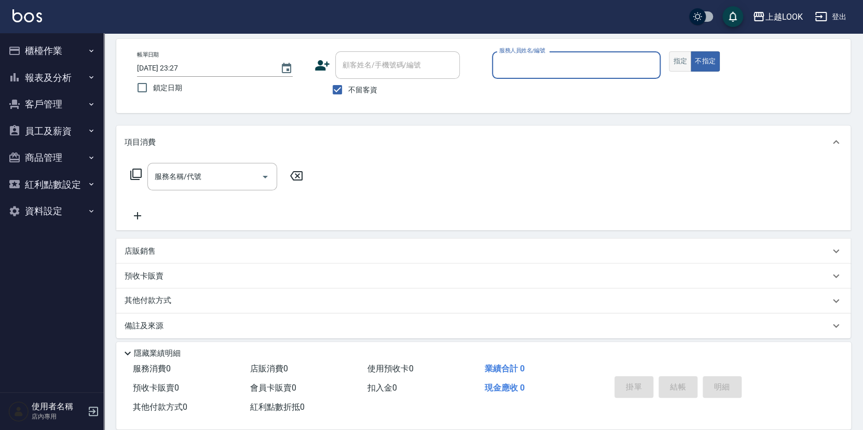
click at [681, 57] on button "指定" at bounding box center [680, 61] width 22 height 20
click at [644, 65] on input "服務人員姓名/編號" at bounding box center [577, 65] width 160 height 18
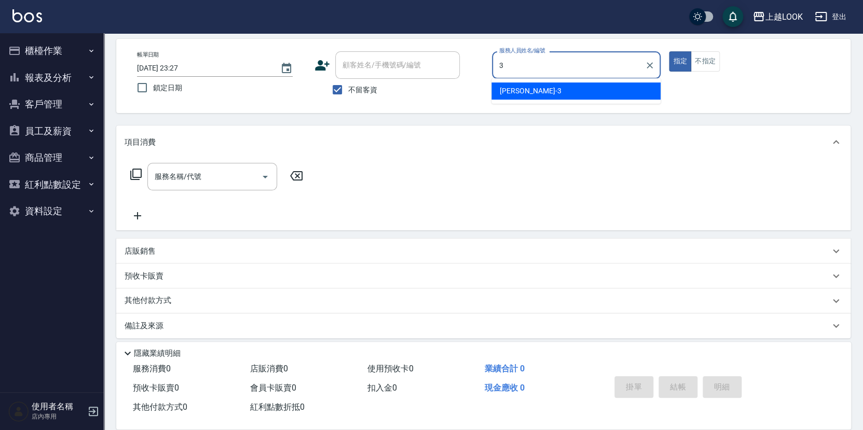
type input "[PERSON_NAME]-3"
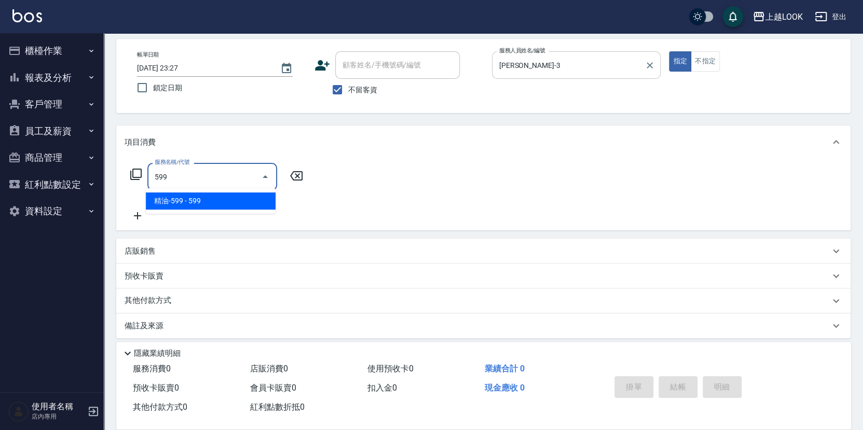
type input "精油-599(0599)"
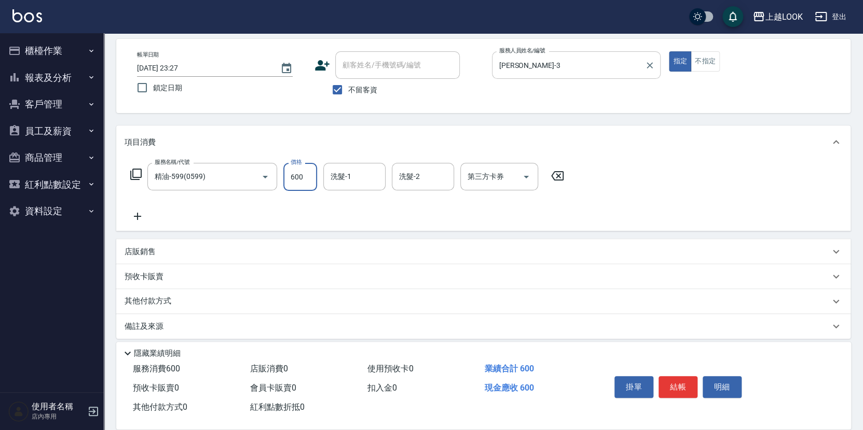
type input "600"
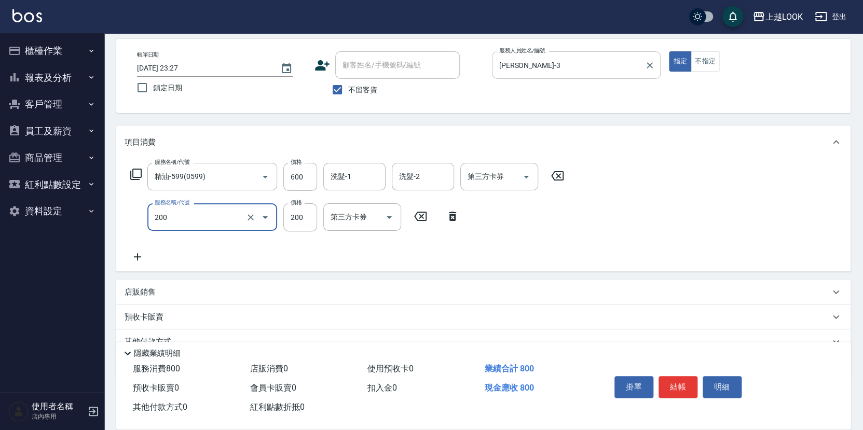
type input "剪髮(200)"
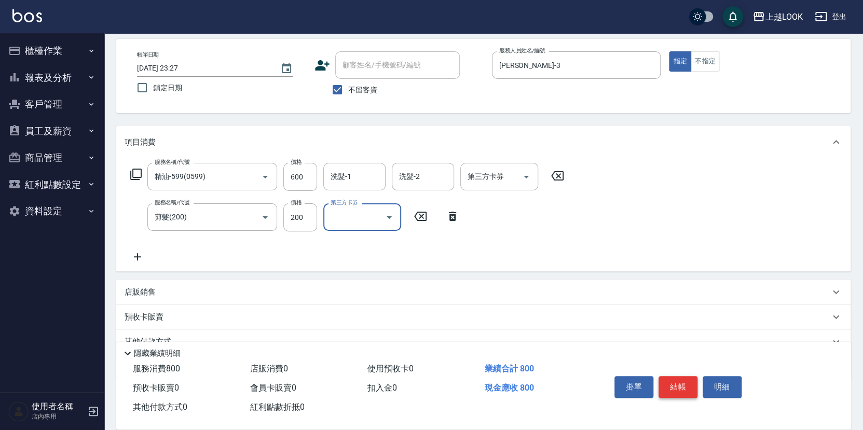
click at [684, 383] on button "結帳" at bounding box center [677, 387] width 39 height 22
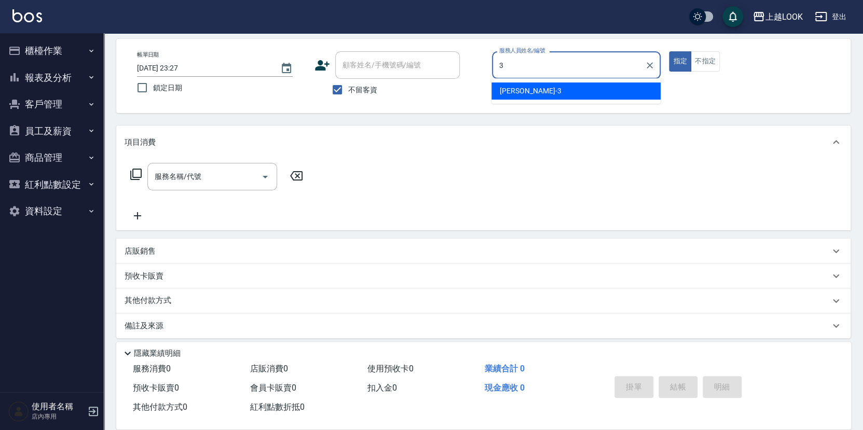
type input "[PERSON_NAME]-3"
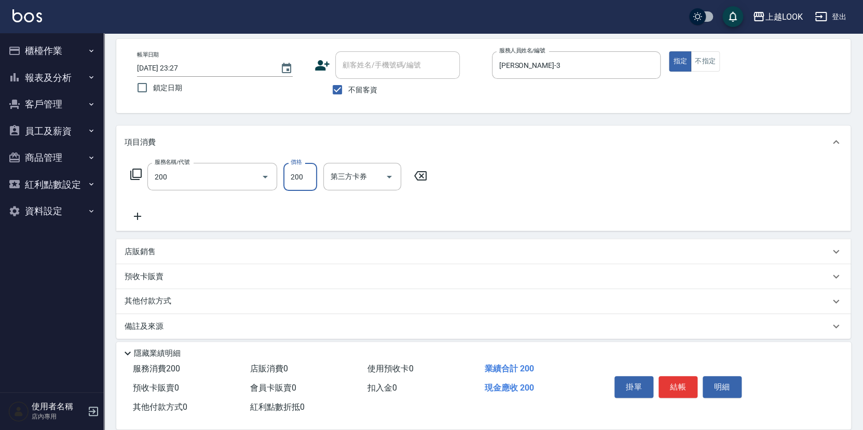
type input "剪髮(200)"
type input "300"
click at [681, 383] on button "結帳" at bounding box center [677, 387] width 39 height 22
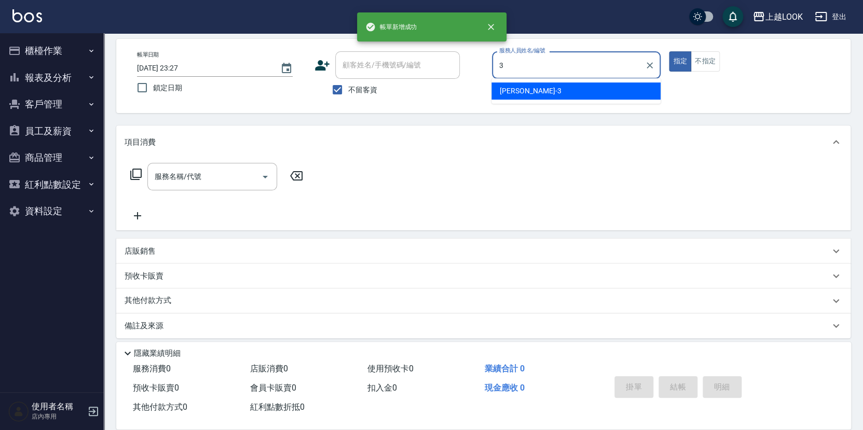
type input "[PERSON_NAME]-3"
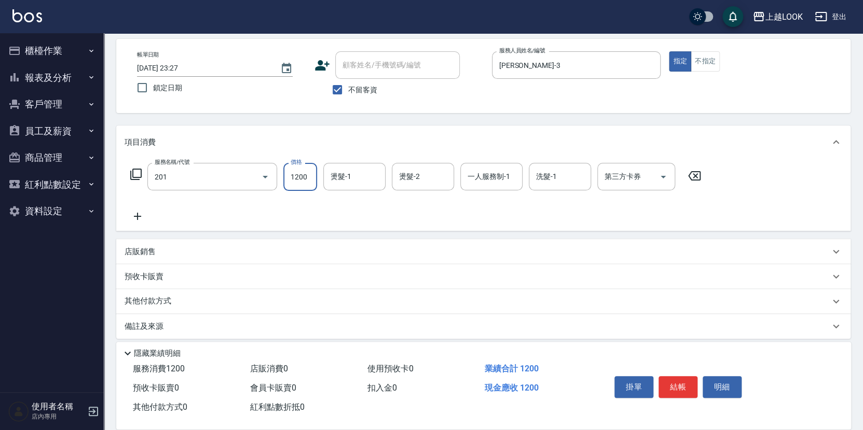
type input "一般燙(改金額)(201)"
type input "1799"
click at [682, 380] on button "結帳" at bounding box center [677, 387] width 39 height 22
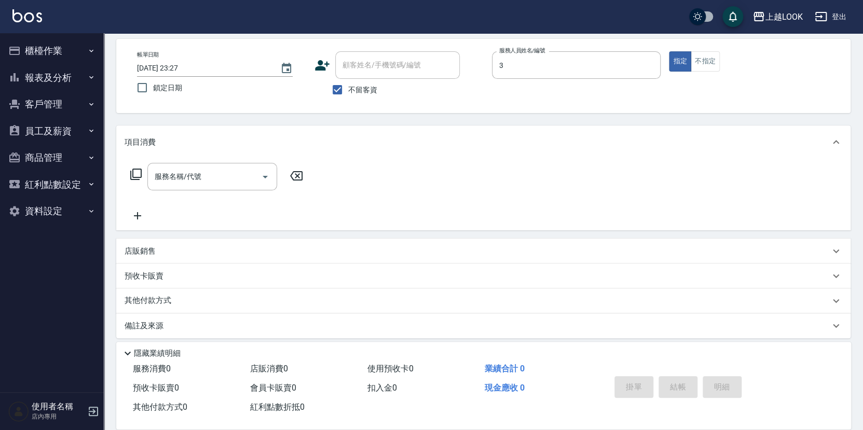
type input "[PERSON_NAME]-3"
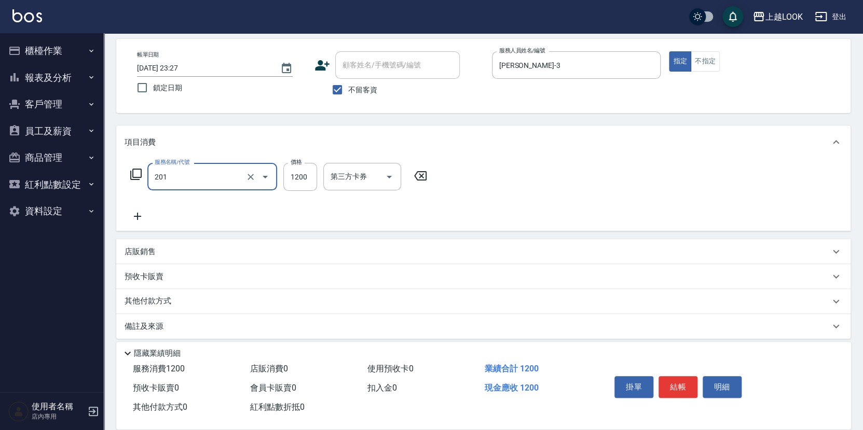
type input "一般燙(改金額)(201)"
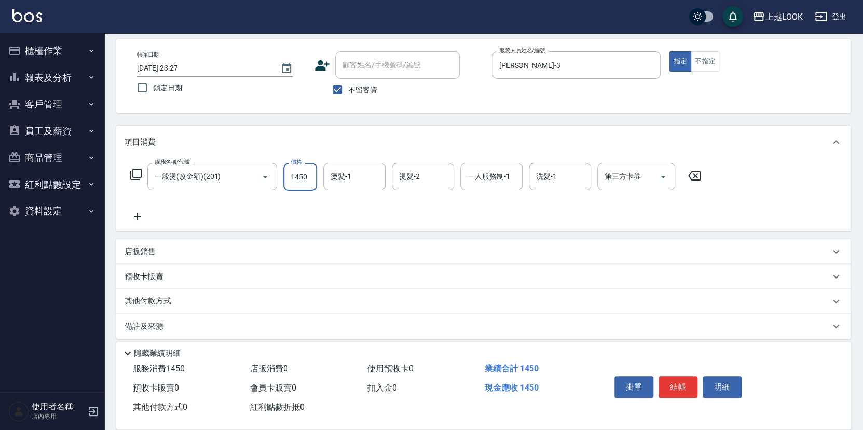
type input "1450"
click at [664, 175] on icon "Open" at bounding box center [663, 177] width 12 height 12
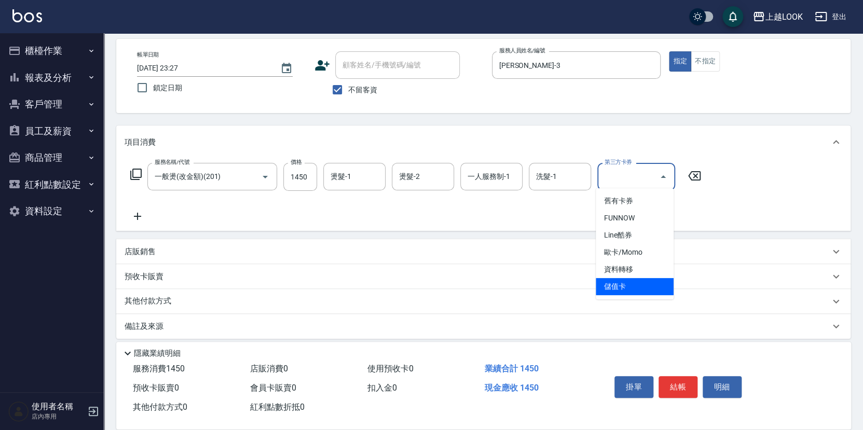
drag, startPoint x: 647, startPoint y: 282, endPoint x: 636, endPoint y: 280, distance: 11.1
click at [647, 282] on span "儲值卡" at bounding box center [635, 286] width 78 height 17
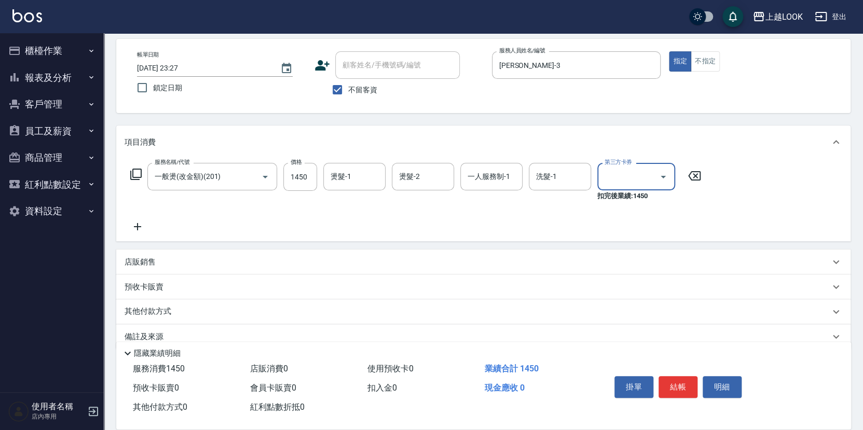
type input "儲值卡"
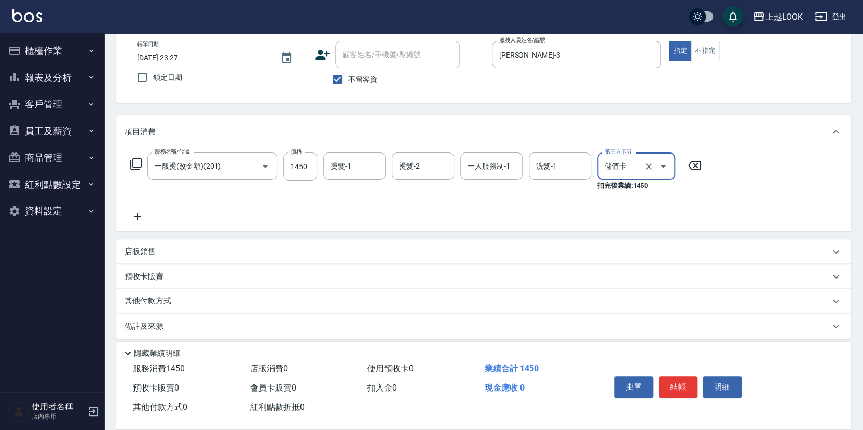
click at [195, 239] on div "店販銷售" at bounding box center [483, 251] width 734 height 25
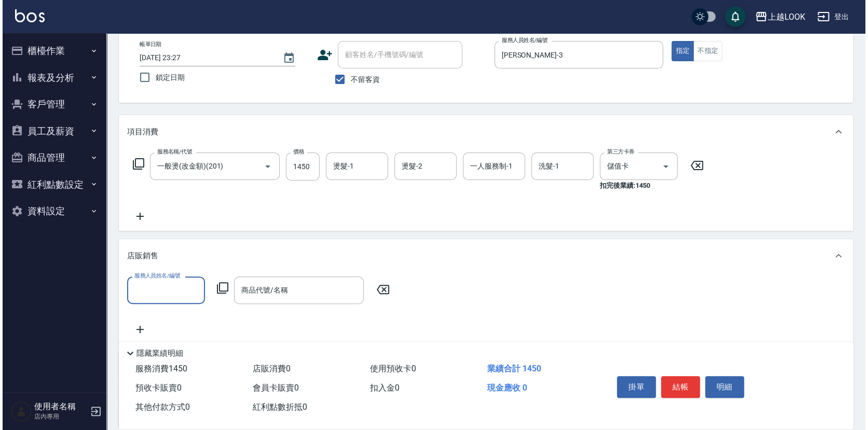
scroll to position [0, 0]
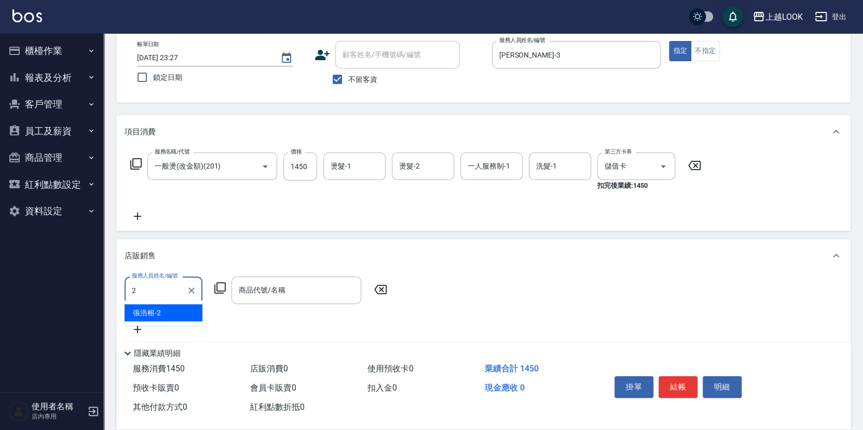
type input "[PERSON_NAME]-2"
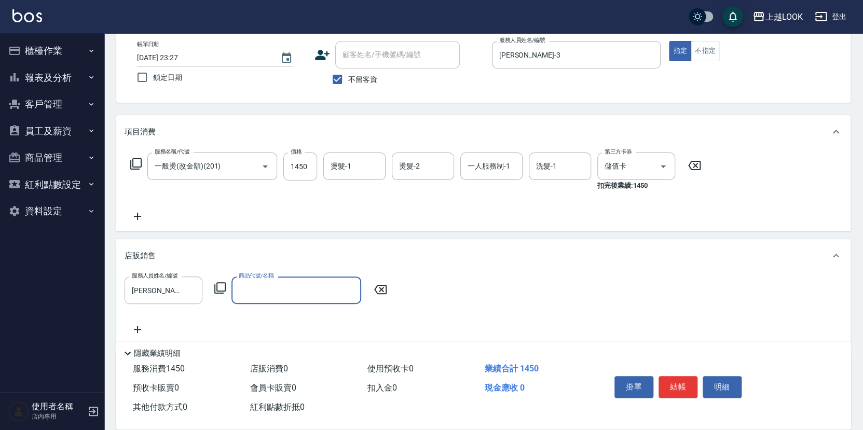
click at [222, 283] on icon at bounding box center [220, 288] width 12 height 12
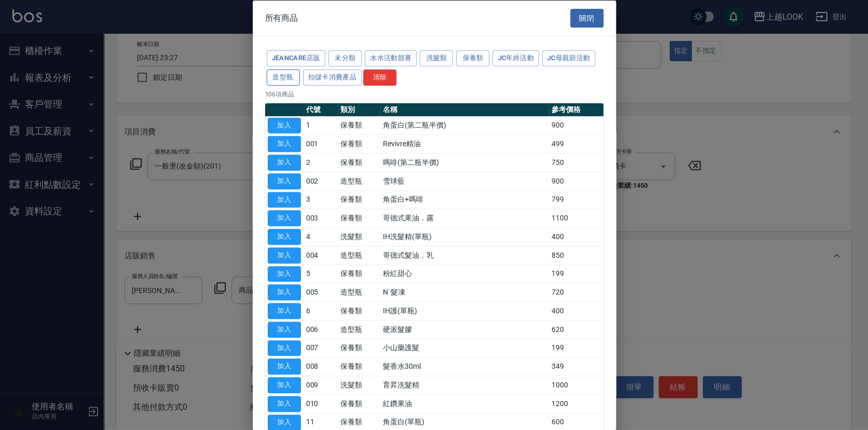
click at [287, 77] on button "造型瓶" at bounding box center [283, 77] width 33 height 16
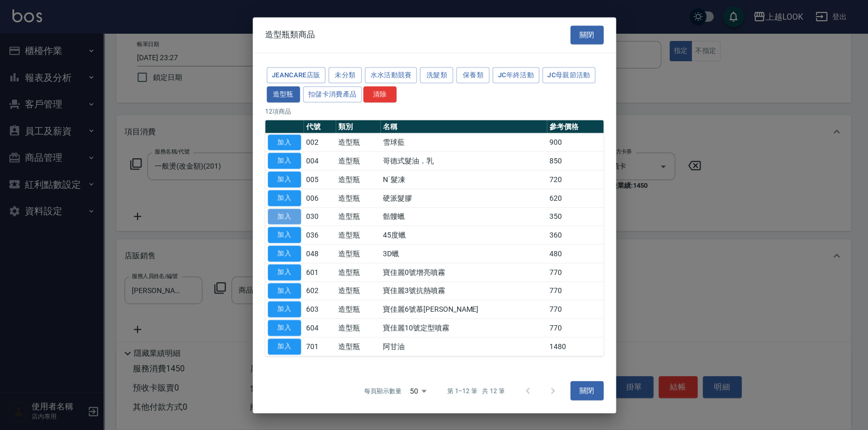
click at [289, 214] on button "加入" at bounding box center [284, 217] width 33 height 16
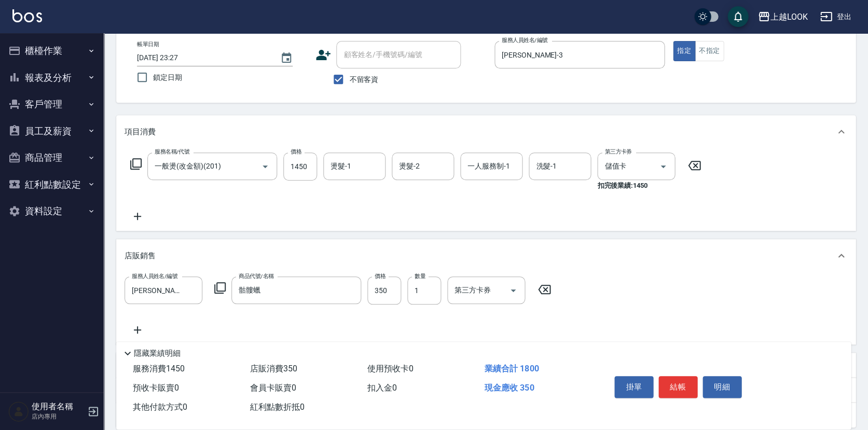
type input "骷髏蠟"
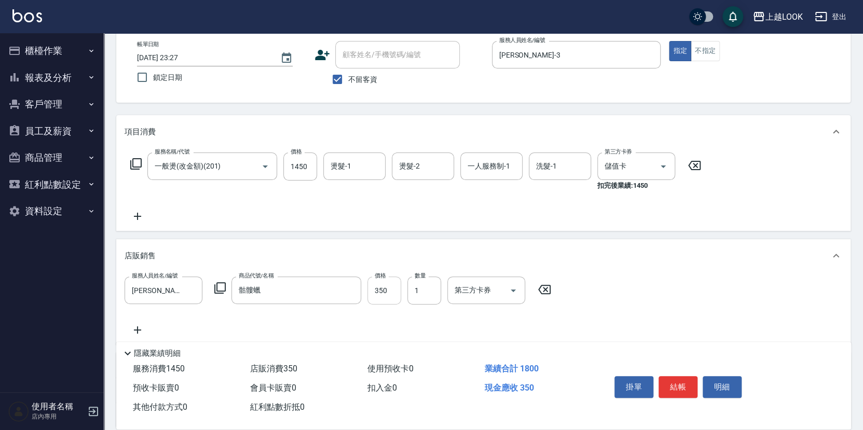
click at [394, 293] on input "350" at bounding box center [384, 291] width 34 height 28
click at [220, 283] on icon at bounding box center [220, 288] width 12 height 12
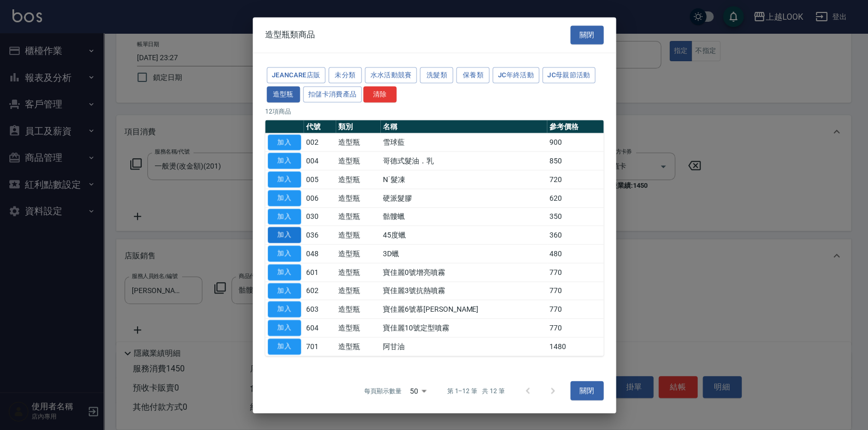
click at [283, 231] on button "加入" at bounding box center [284, 235] width 33 height 16
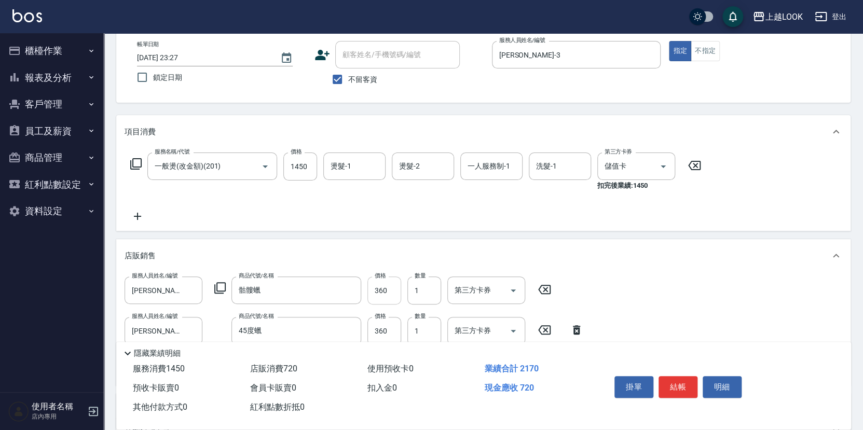
click at [389, 284] on input "360" at bounding box center [384, 291] width 34 height 28
type input "410"
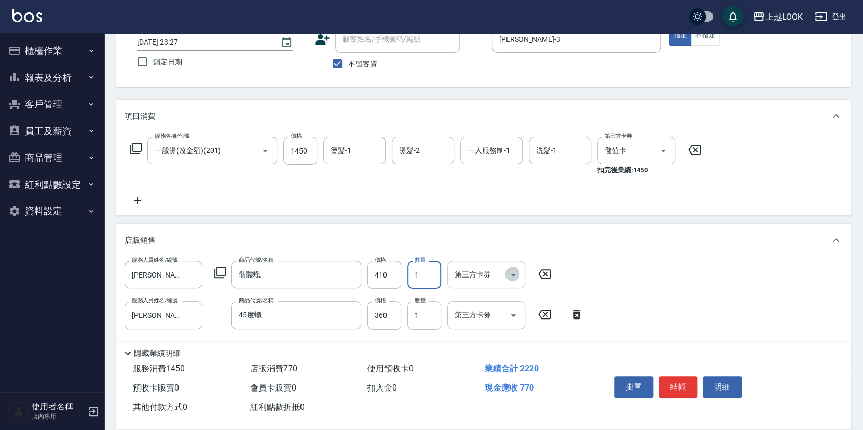
click at [515, 269] on icon "Open" at bounding box center [513, 275] width 12 height 12
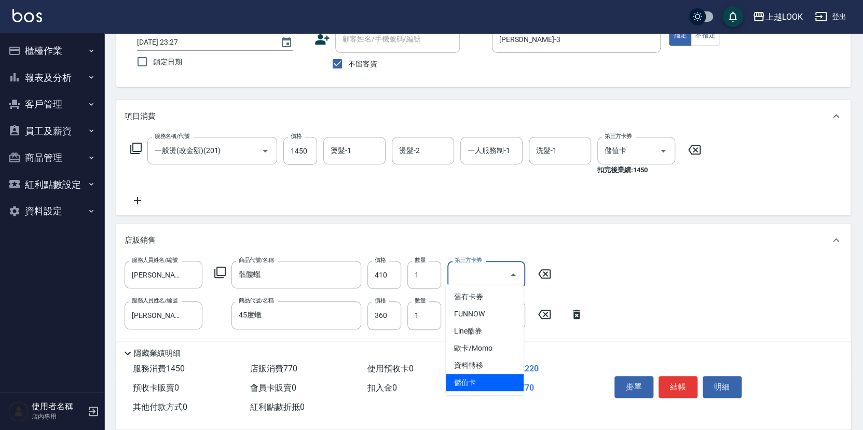
click at [507, 378] on span "儲值卡" at bounding box center [485, 382] width 78 height 17
type input "儲值卡"
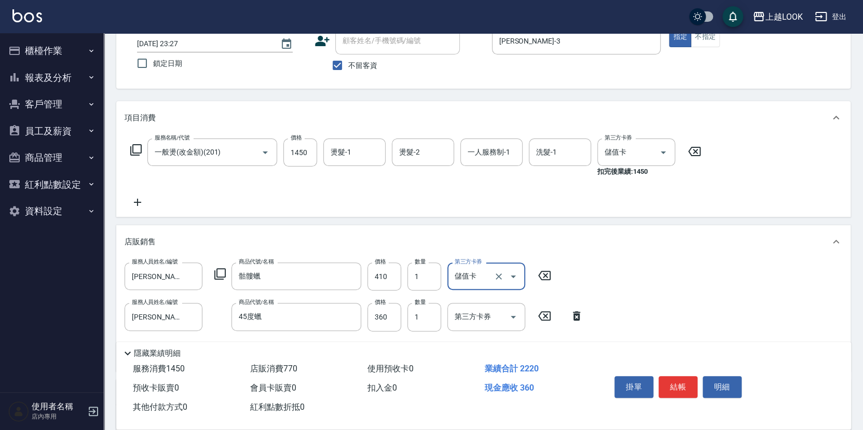
scroll to position [0, 0]
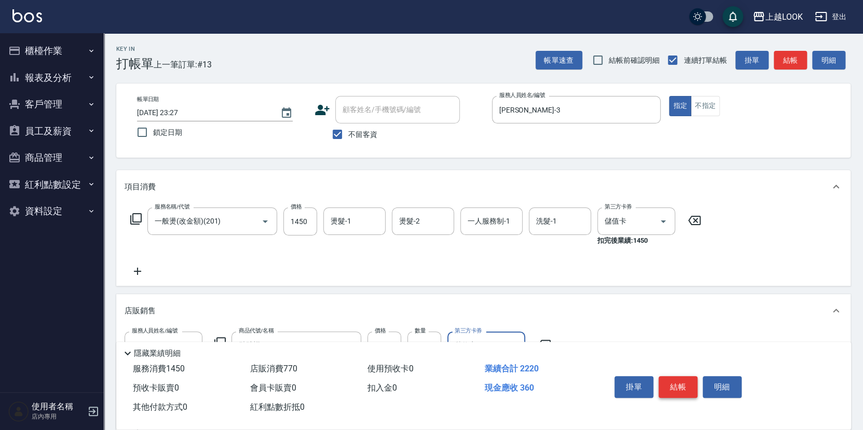
click at [674, 381] on button "結帳" at bounding box center [677, 387] width 39 height 22
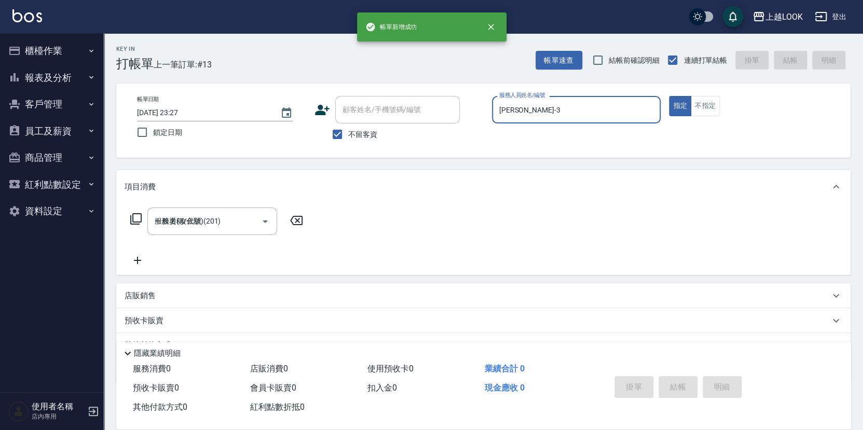
type input "[DATE] 23:28"
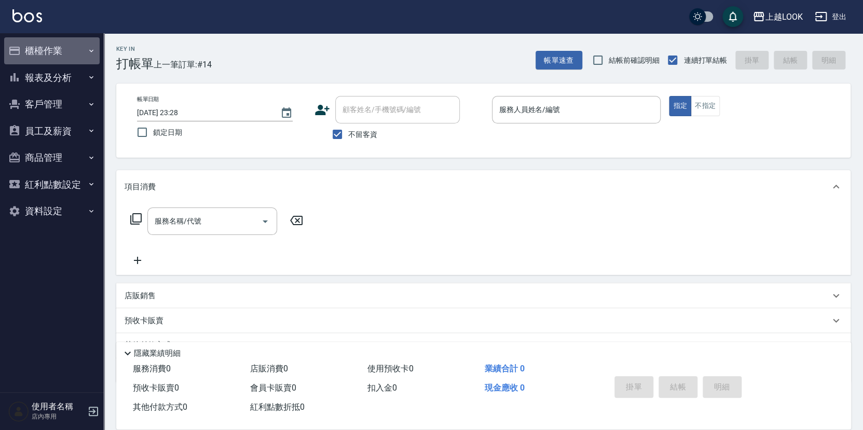
click at [59, 49] on button "櫃檯作業" at bounding box center [51, 50] width 95 height 27
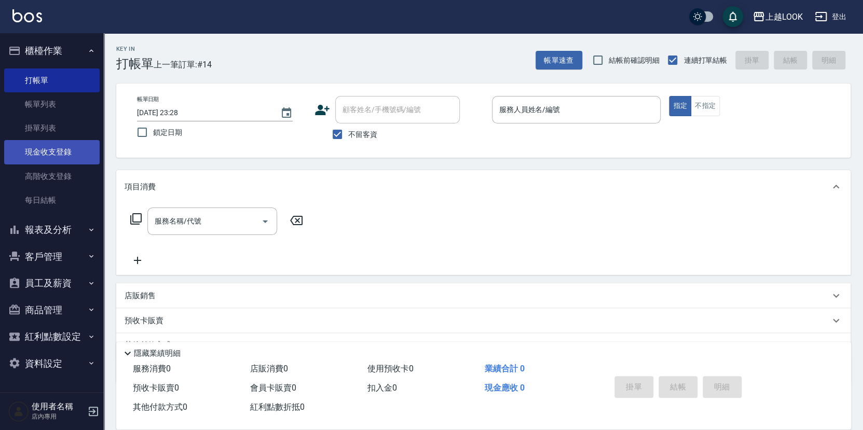
click at [58, 153] on link "現金收支登錄" at bounding box center [51, 152] width 95 height 24
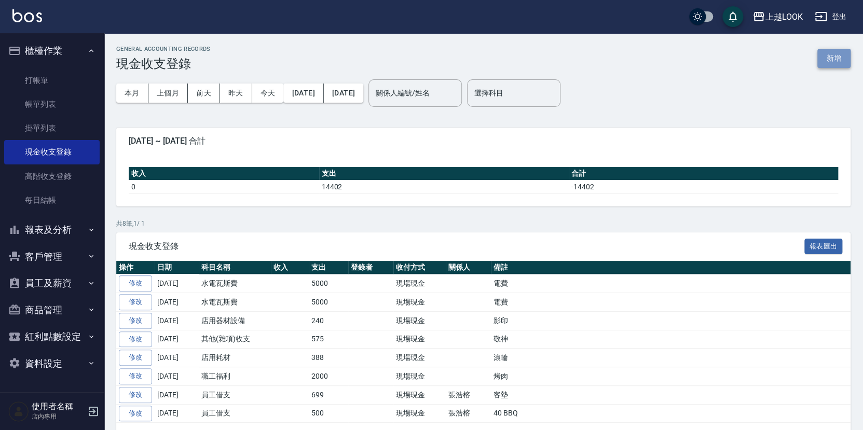
click at [849, 53] on button "新增" at bounding box center [833, 58] width 33 height 19
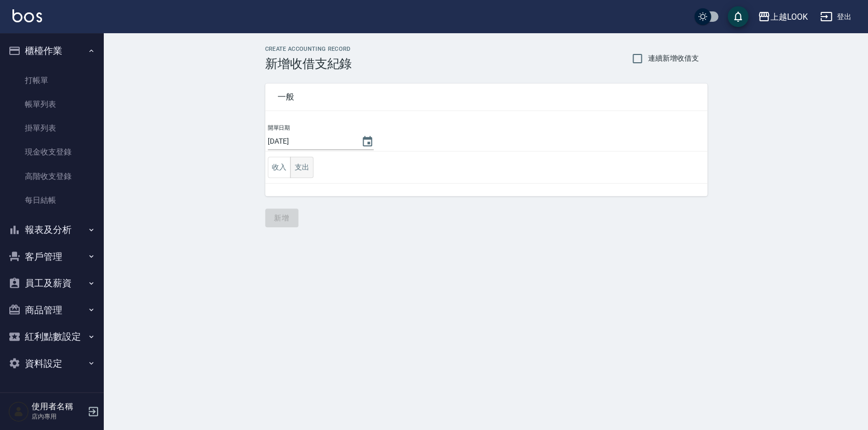
click at [299, 168] on button "支出" at bounding box center [301, 167] width 23 height 21
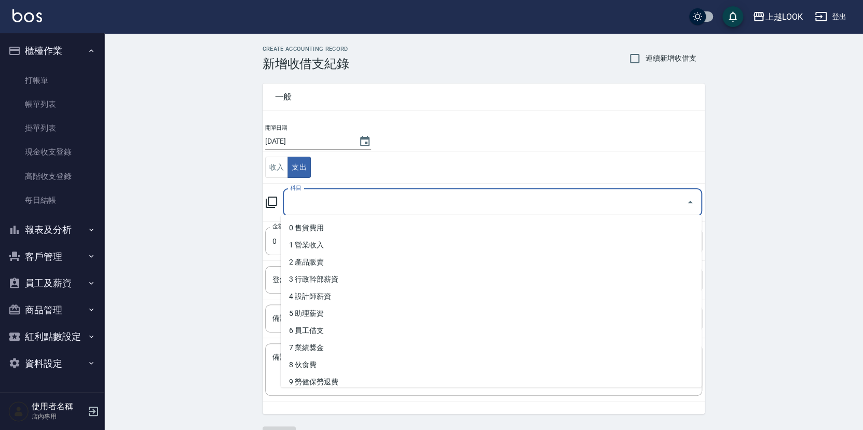
click at [310, 200] on input "科目" at bounding box center [484, 203] width 394 height 18
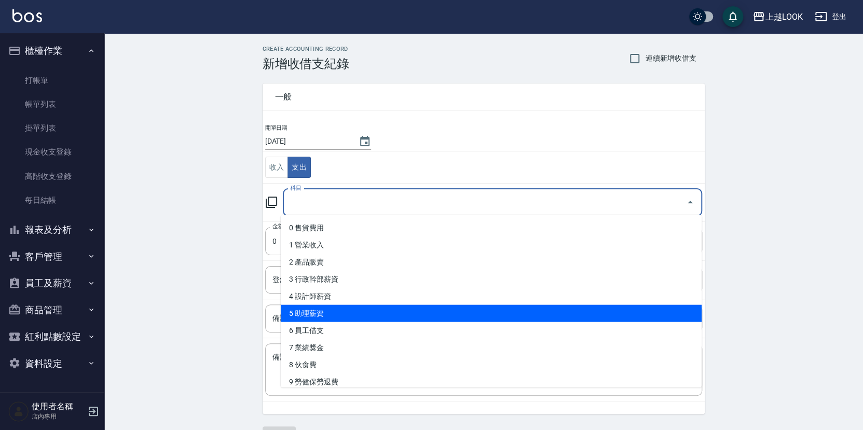
scroll to position [109, 0]
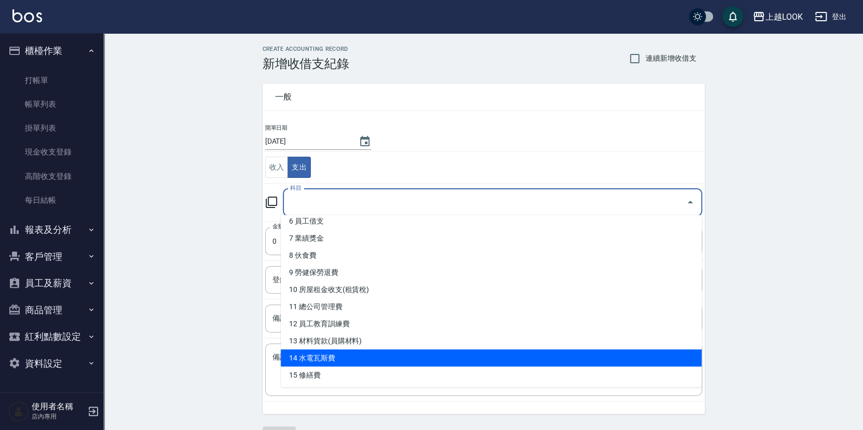
click at [339, 358] on li "14 水電瓦斯費" at bounding box center [491, 358] width 421 height 17
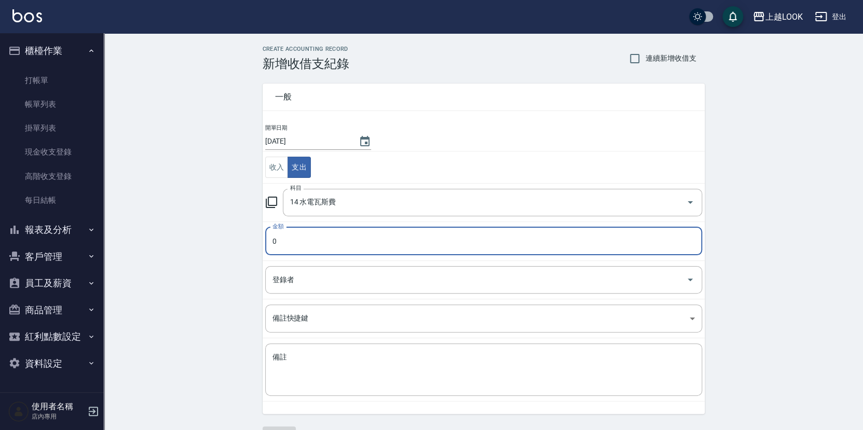
type input "14 水電瓦斯費"
type input "1957"
click at [304, 352] on textarea "備註" at bounding box center [483, 369] width 422 height 35
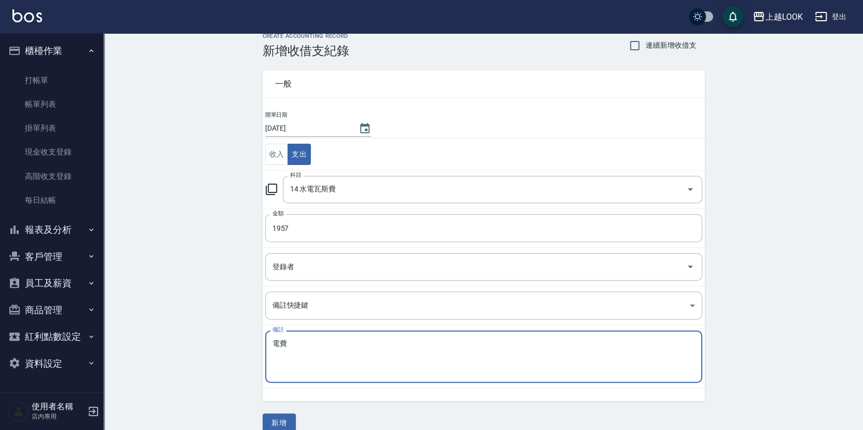
scroll to position [25, 0]
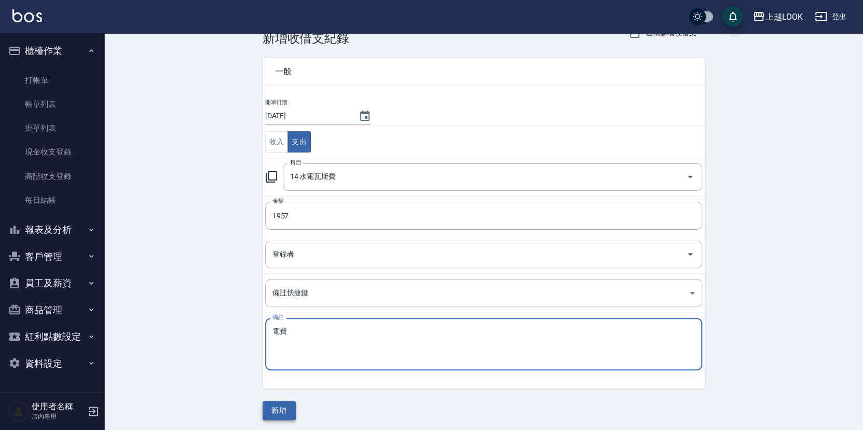
type textarea "電費"
click at [288, 403] on button "新增" at bounding box center [279, 410] width 33 height 19
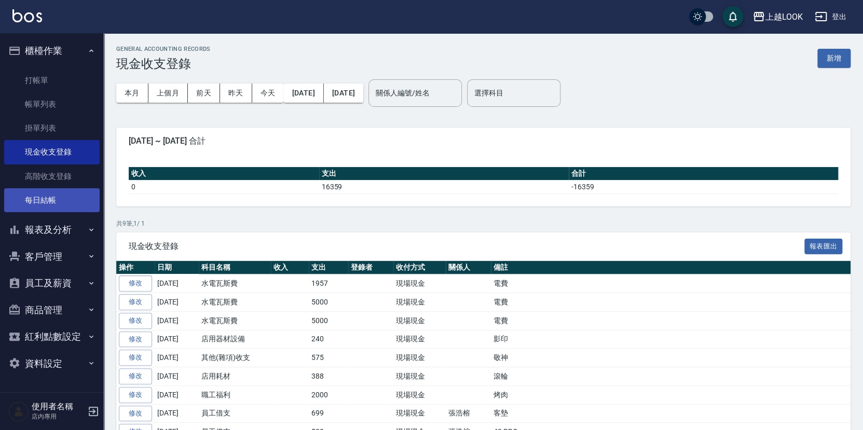
click at [46, 191] on link "每日結帳" at bounding box center [51, 200] width 95 height 24
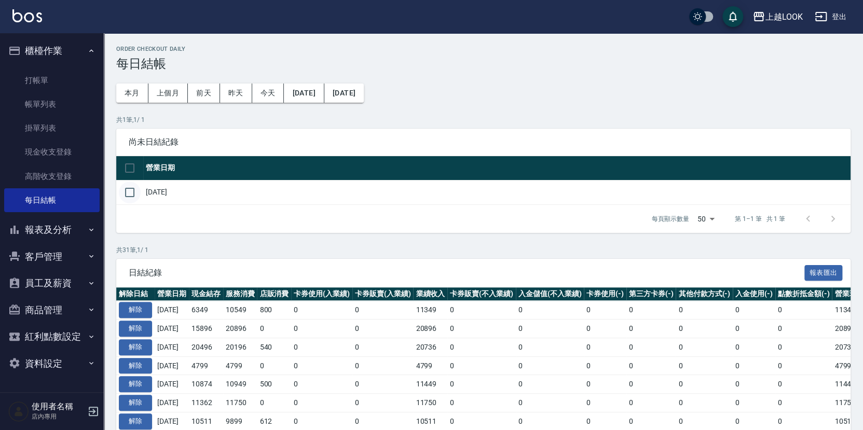
click at [130, 189] on input "checkbox" at bounding box center [130, 193] width 22 height 22
checkbox input "true"
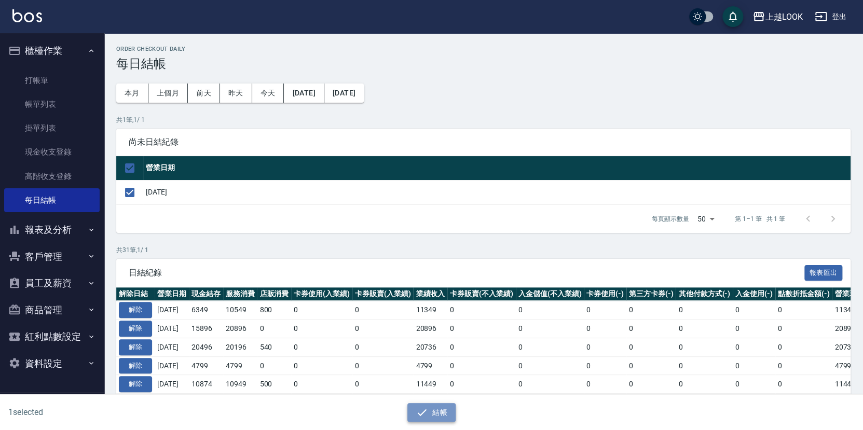
click at [432, 407] on button "結帳" at bounding box center [431, 412] width 48 height 19
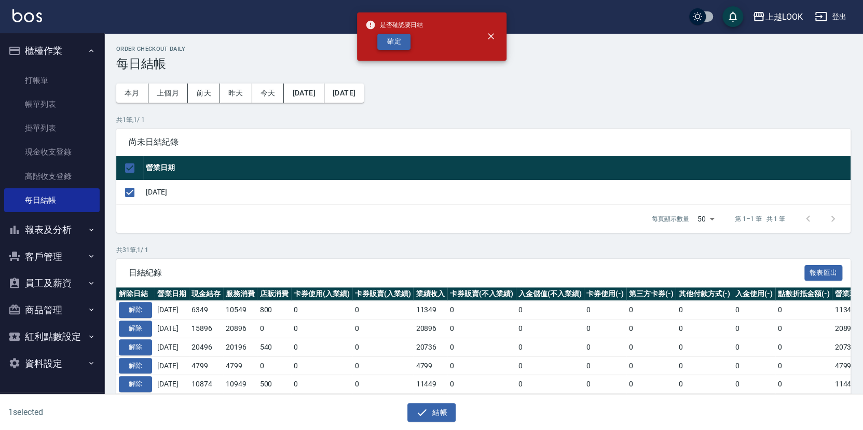
click at [402, 42] on button "確定" at bounding box center [393, 42] width 33 height 16
checkbox input "false"
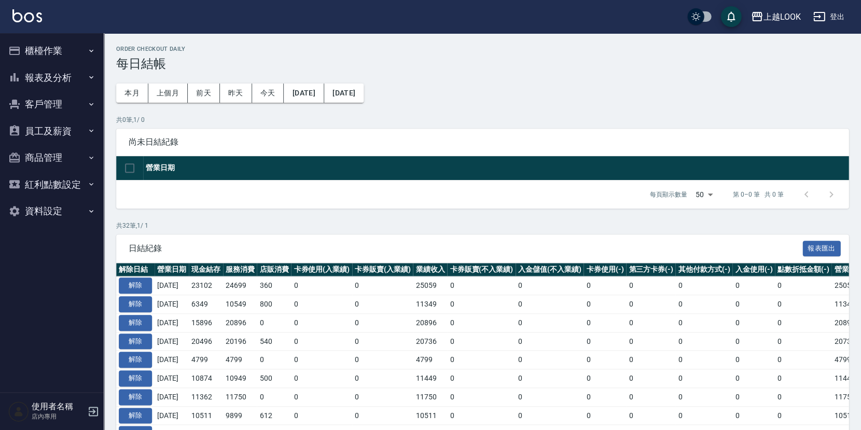
click at [46, 79] on button "報表及分析" at bounding box center [51, 77] width 95 height 27
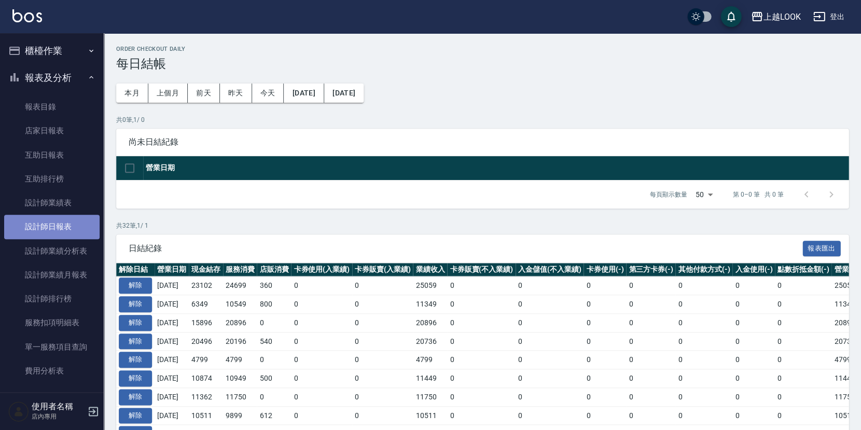
click at [57, 228] on link "設計師日報表" at bounding box center [51, 227] width 95 height 24
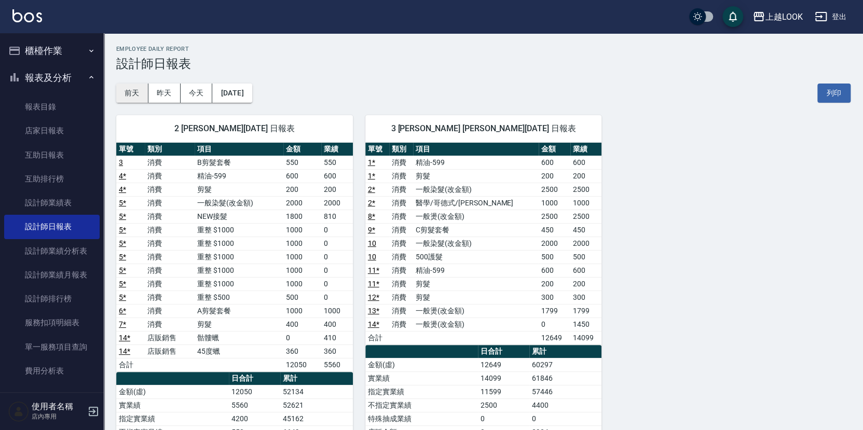
click at [130, 94] on button "前天" at bounding box center [132, 93] width 32 height 19
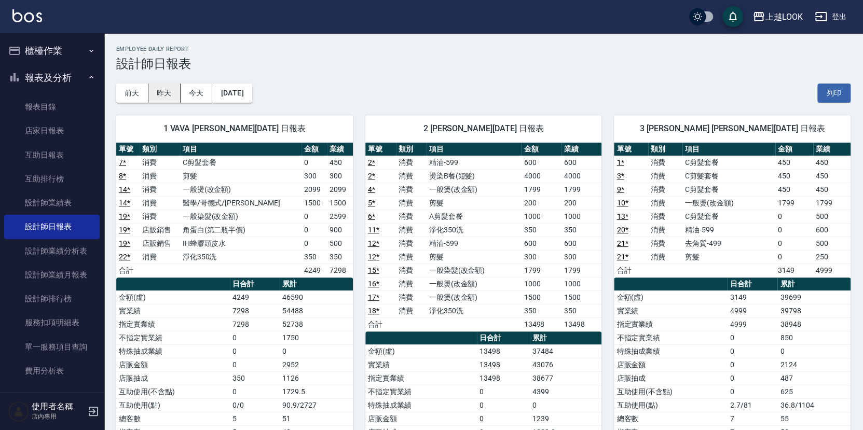
click at [166, 93] on button "昨天" at bounding box center [164, 93] width 32 height 19
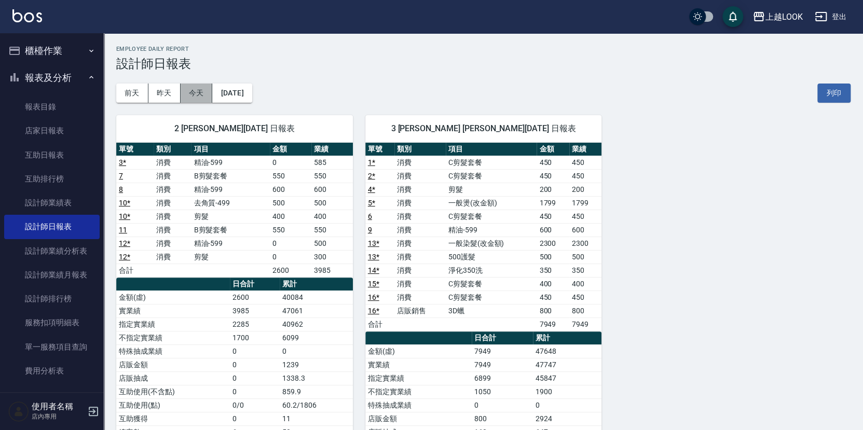
click at [185, 91] on button "今天" at bounding box center [197, 93] width 32 height 19
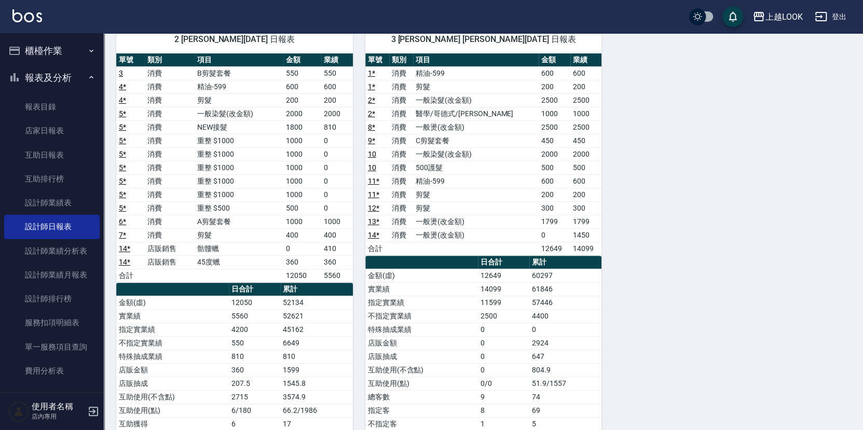
scroll to position [97, 0]
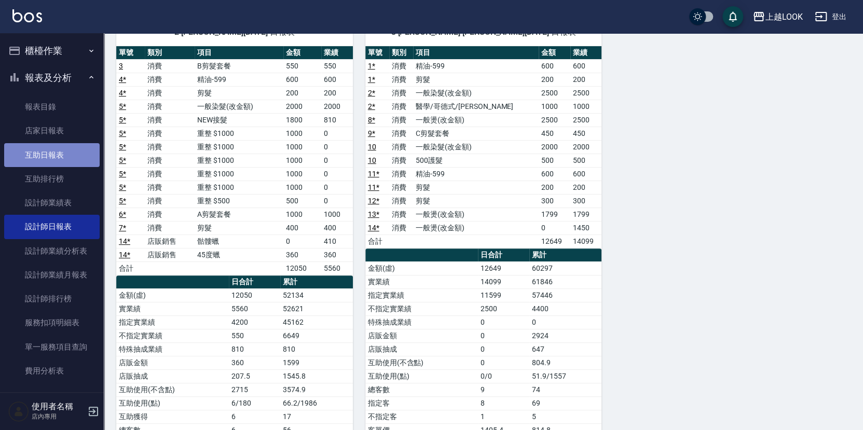
click at [59, 153] on link "互助日報表" at bounding box center [51, 155] width 95 height 24
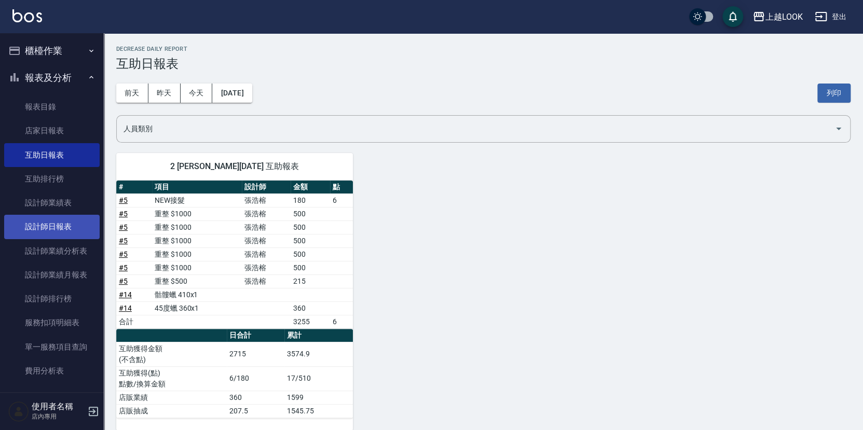
click at [68, 226] on link "設計師日報表" at bounding box center [51, 227] width 95 height 24
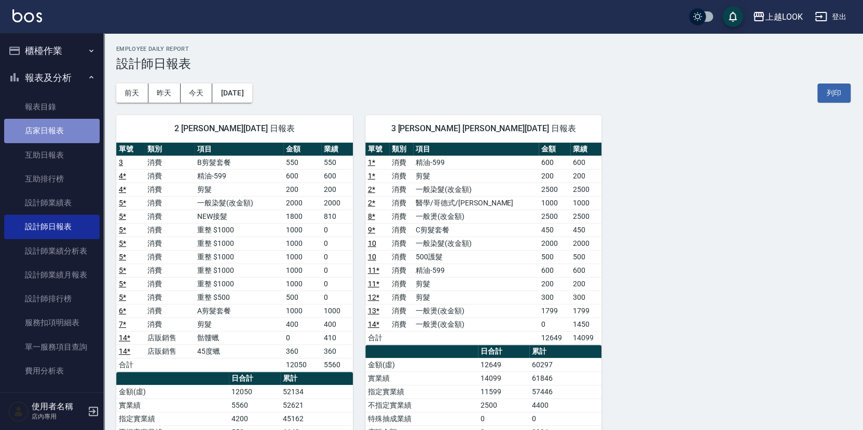
click at [59, 125] on link "店家日報表" at bounding box center [51, 131] width 95 height 24
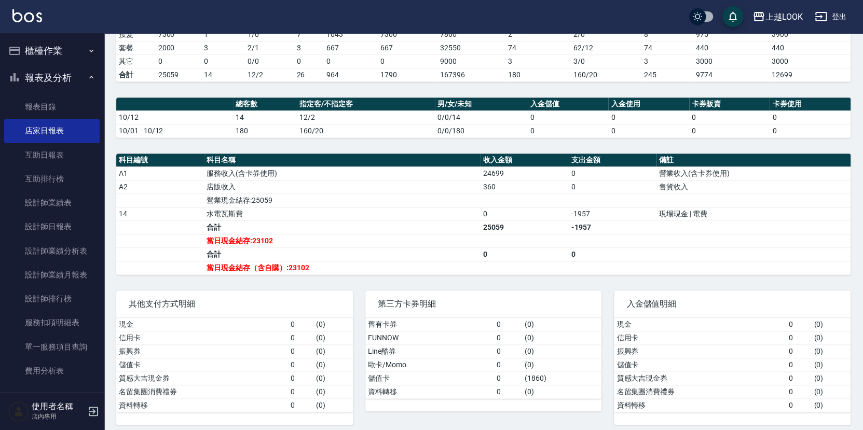
scroll to position [179, 0]
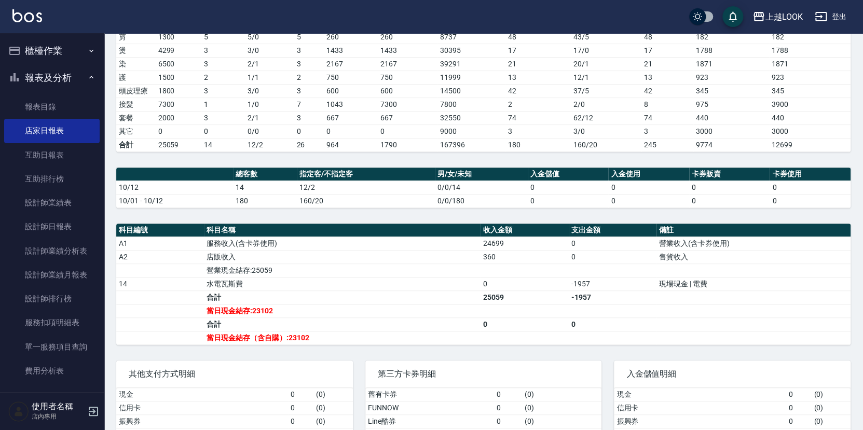
drag, startPoint x: 39, startPoint y: 48, endPoint x: 46, endPoint y: 62, distance: 15.3
click at [39, 48] on button "櫃檯作業" at bounding box center [51, 50] width 95 height 27
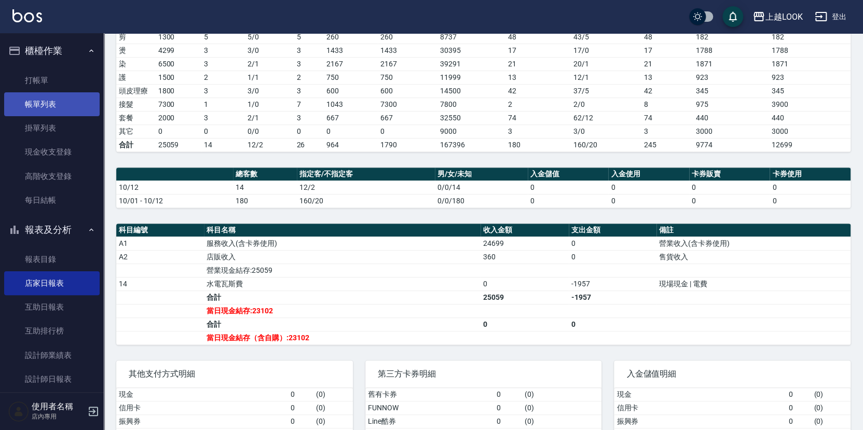
click at [39, 101] on link "帳單列表" at bounding box center [51, 104] width 95 height 24
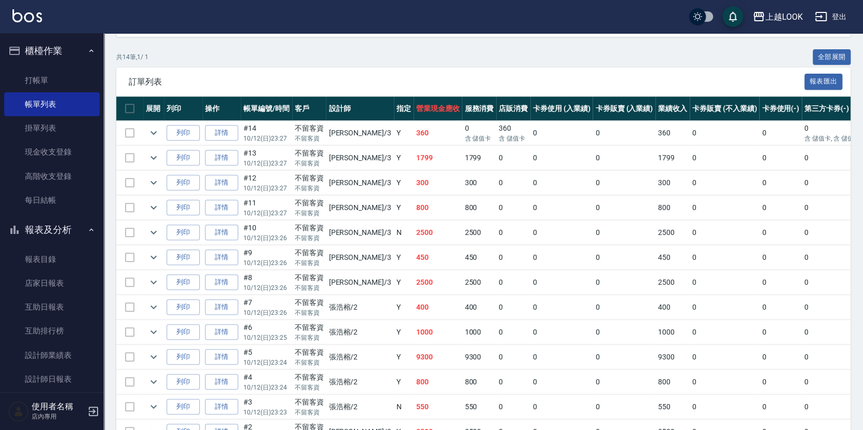
scroll to position [190, 0]
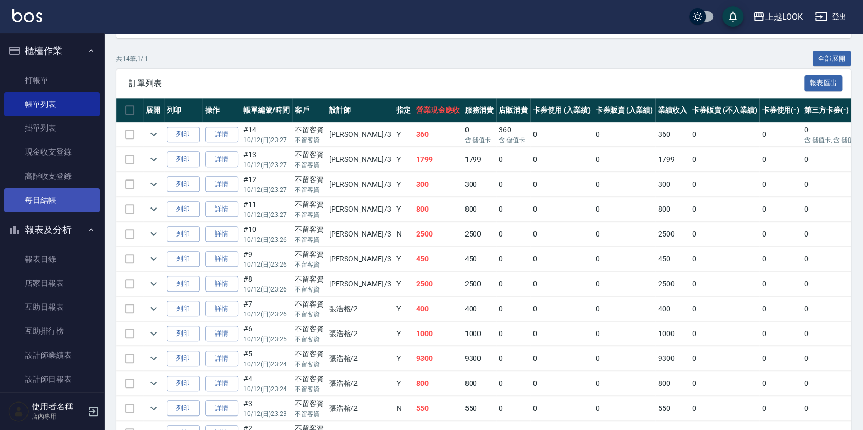
click at [57, 190] on link "每日結帳" at bounding box center [51, 200] width 95 height 24
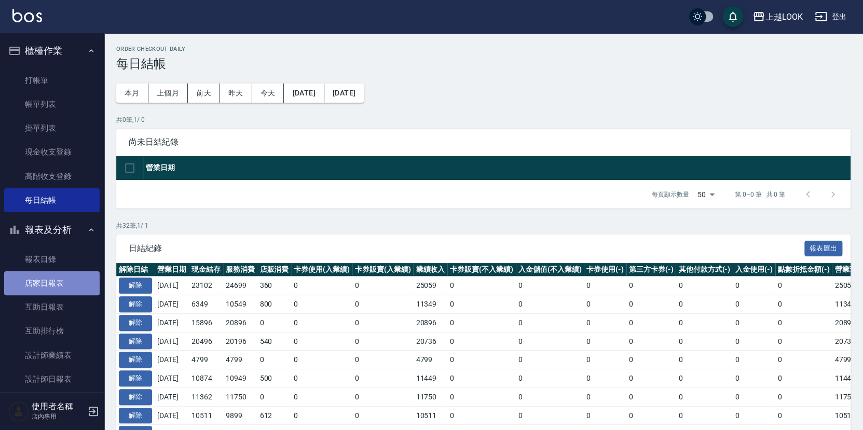
click at [70, 279] on link "店家日報表" at bounding box center [51, 283] width 95 height 24
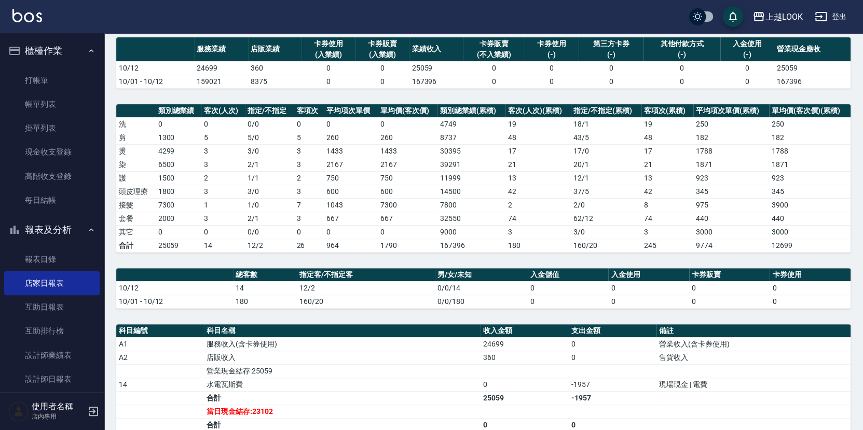
scroll to position [150, 0]
